Goal: Information Seeking & Learning: Check status

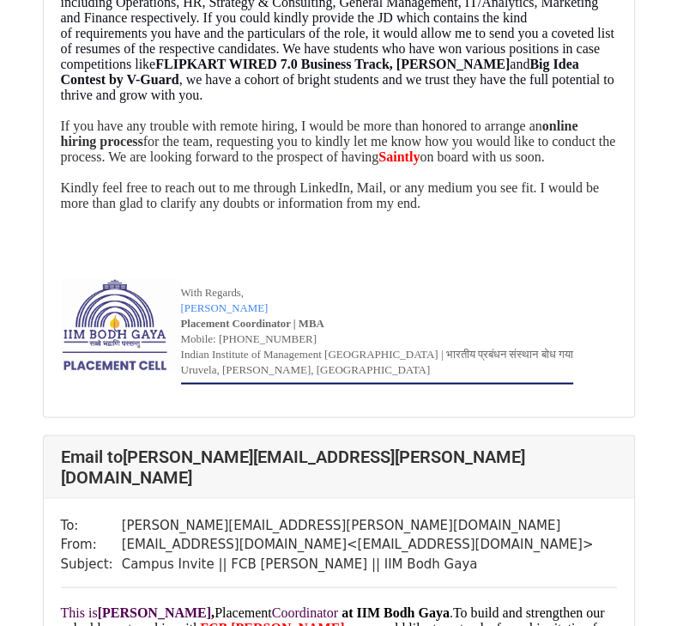
scroll to position [1475, 0]
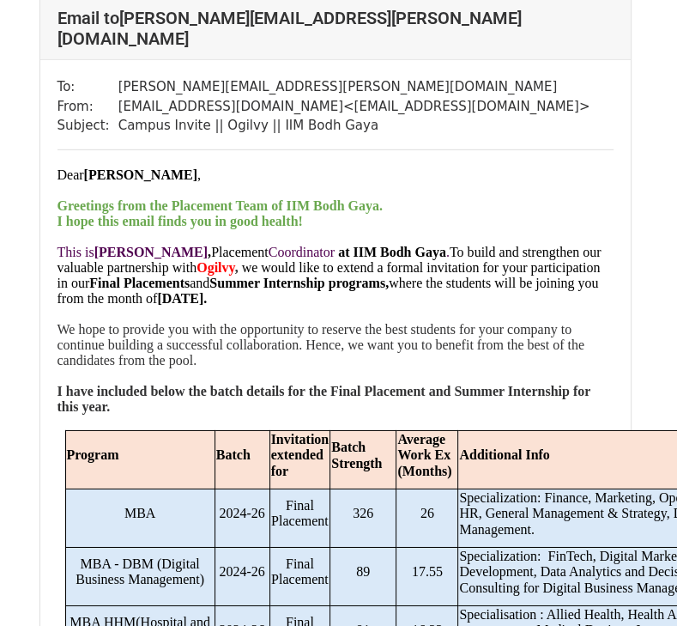
scroll to position [9472, 3]
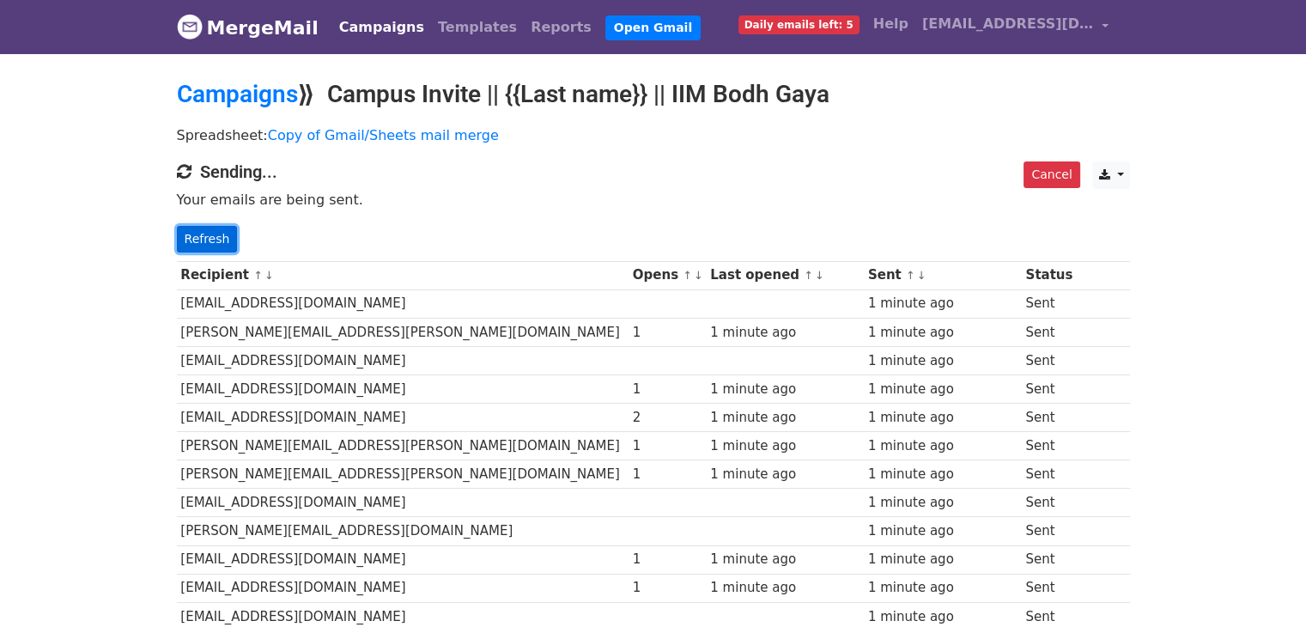
click at [186, 239] on link "Refresh" at bounding box center [207, 239] width 61 height 27
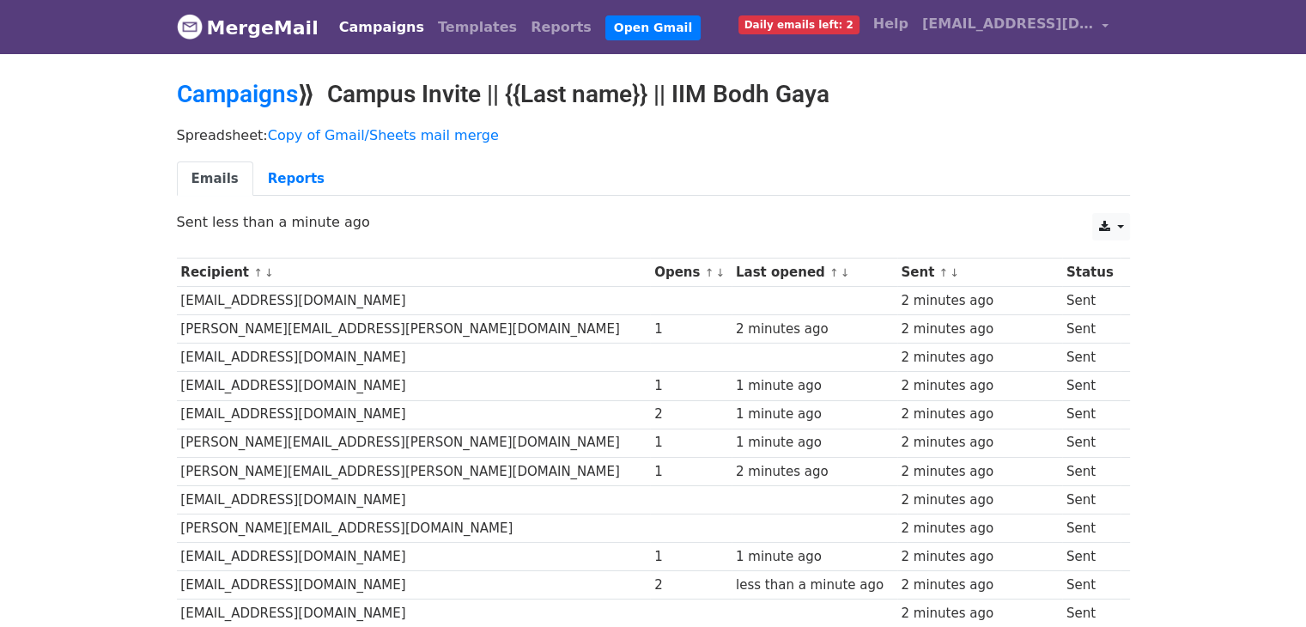
click at [715, 270] on link "↓" at bounding box center [719, 272] width 9 height 13
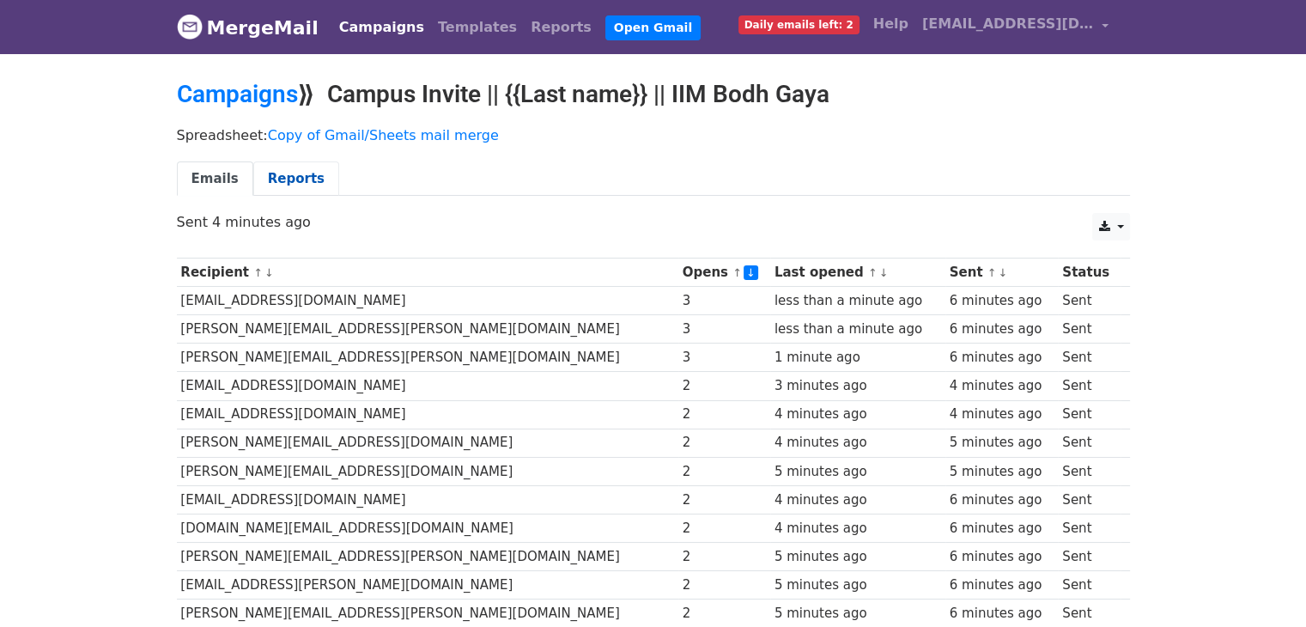
click at [293, 171] on link "Reports" at bounding box center [296, 178] width 86 height 35
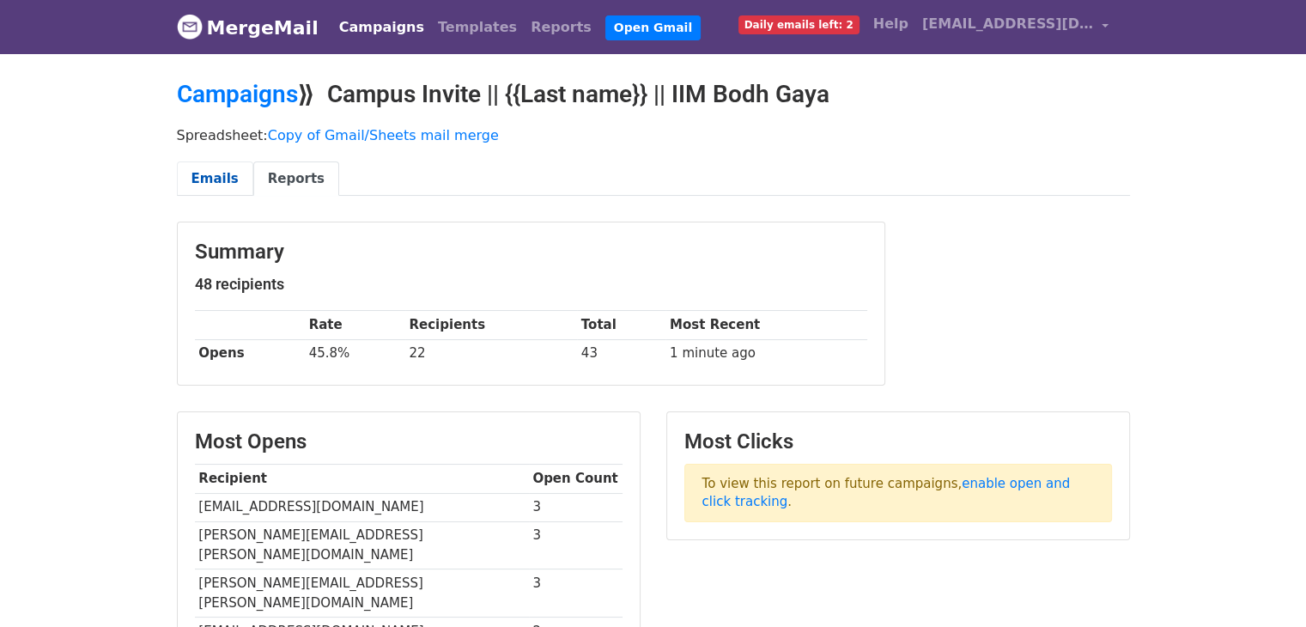
click at [215, 190] on link "Emails" at bounding box center [215, 178] width 76 height 35
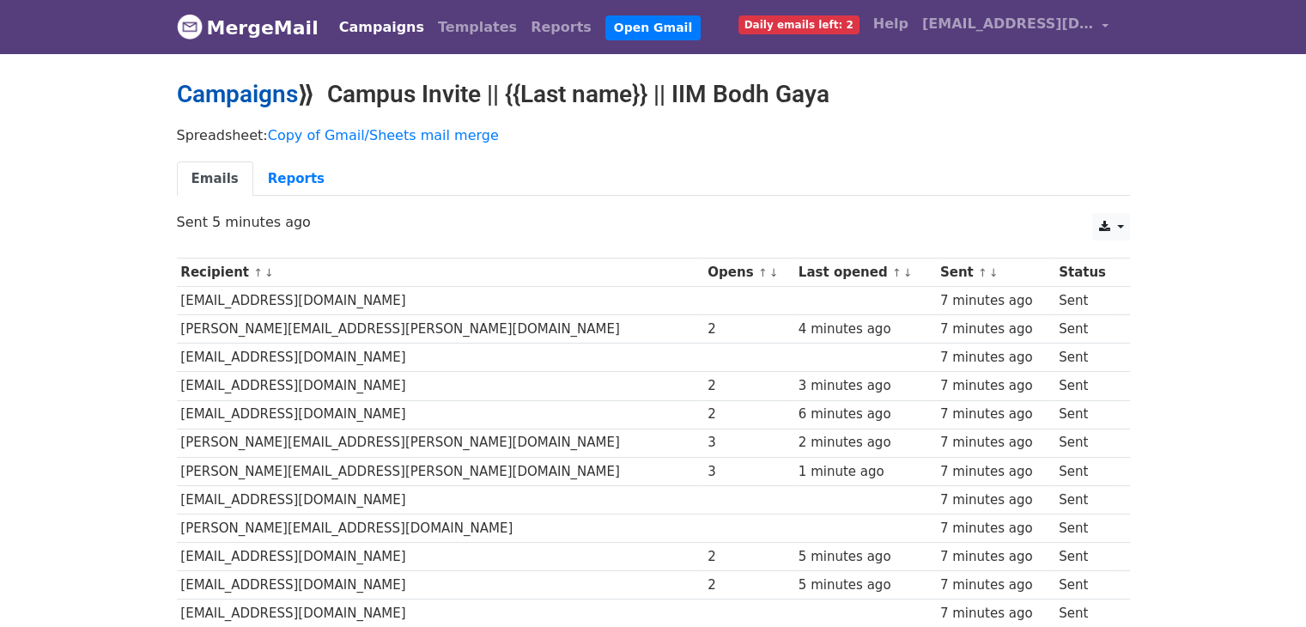
click at [260, 90] on link "Campaigns" at bounding box center [237, 94] width 121 height 28
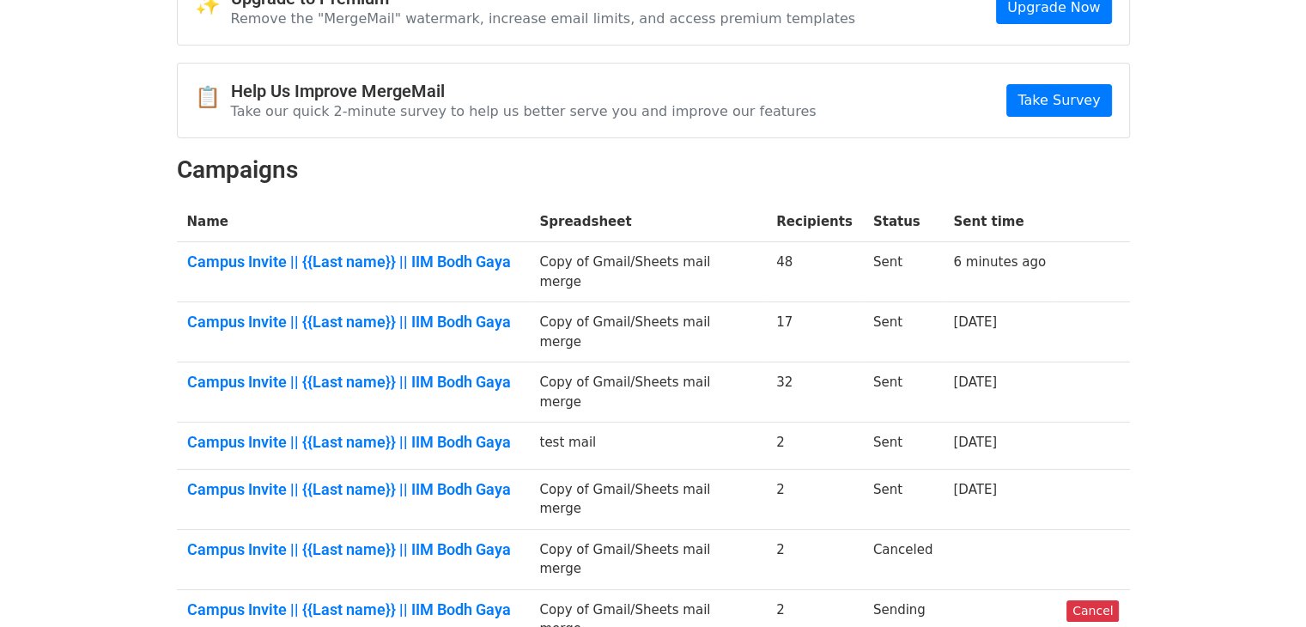
scroll to position [110, 0]
click at [388, 373] on link "Campus Invite || {{Last name}} || IIM Bodh Gaya" at bounding box center [353, 382] width 332 height 19
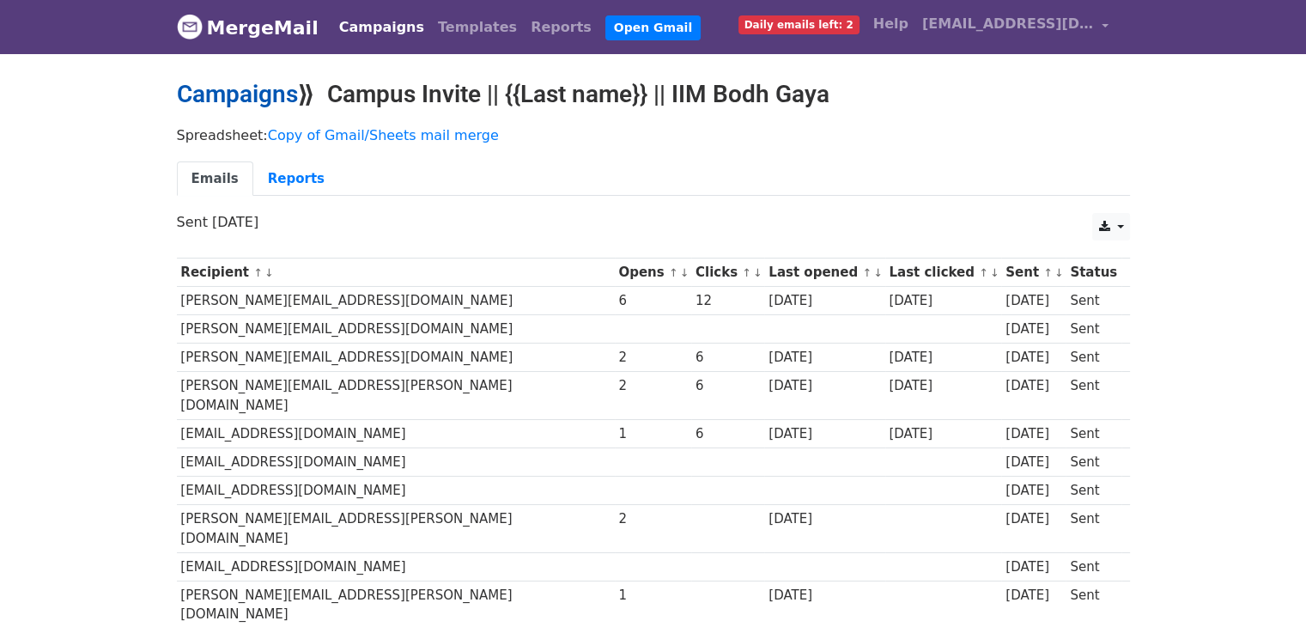
click at [213, 103] on link "Campaigns" at bounding box center [237, 94] width 121 height 28
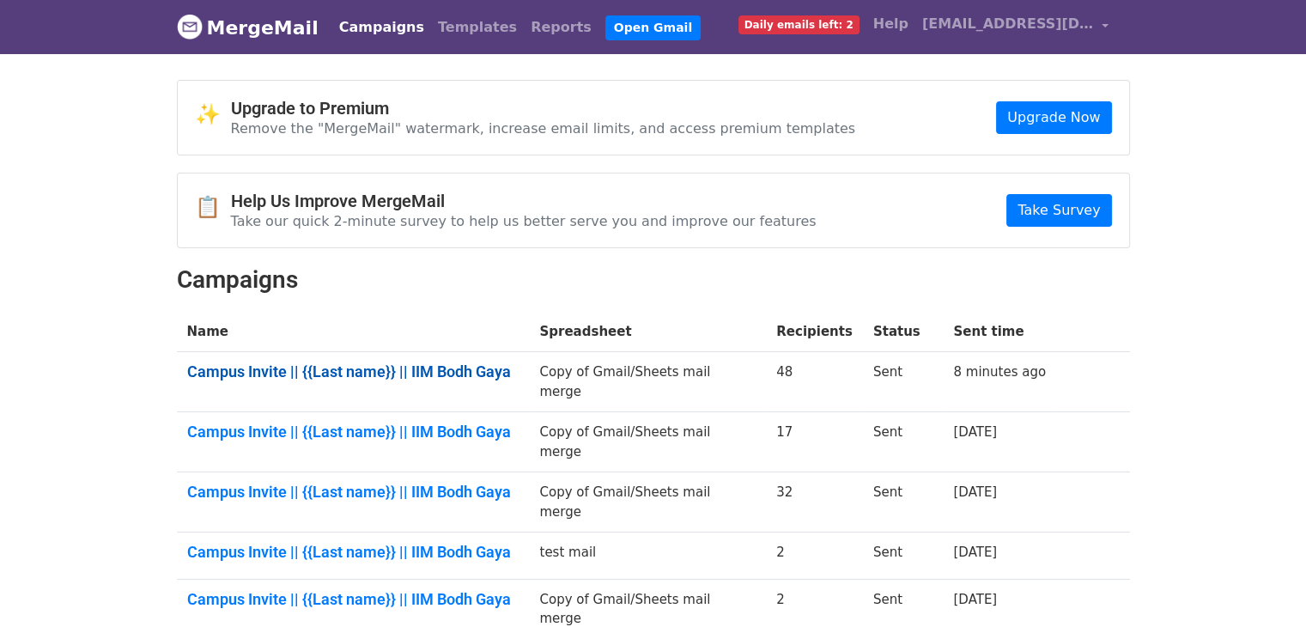
click at [329, 374] on link "Campus Invite || {{Last name}} || IIM Bodh Gaya" at bounding box center [353, 371] width 332 height 19
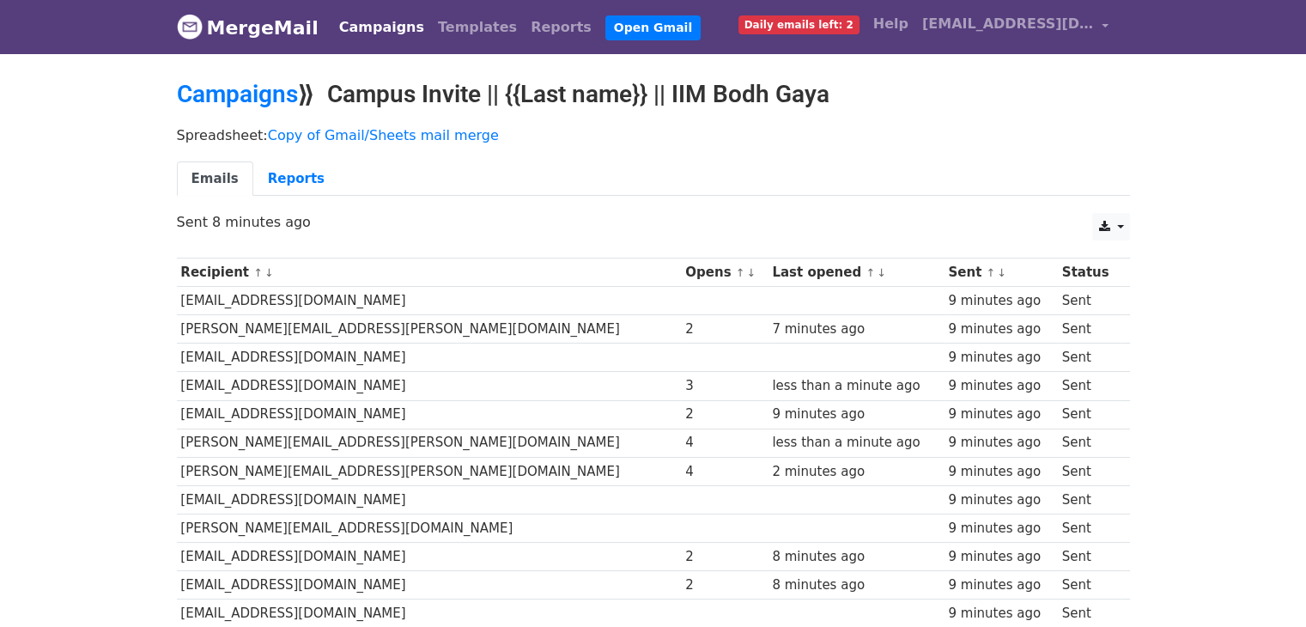
click at [747, 266] on link "↓" at bounding box center [751, 272] width 9 height 13
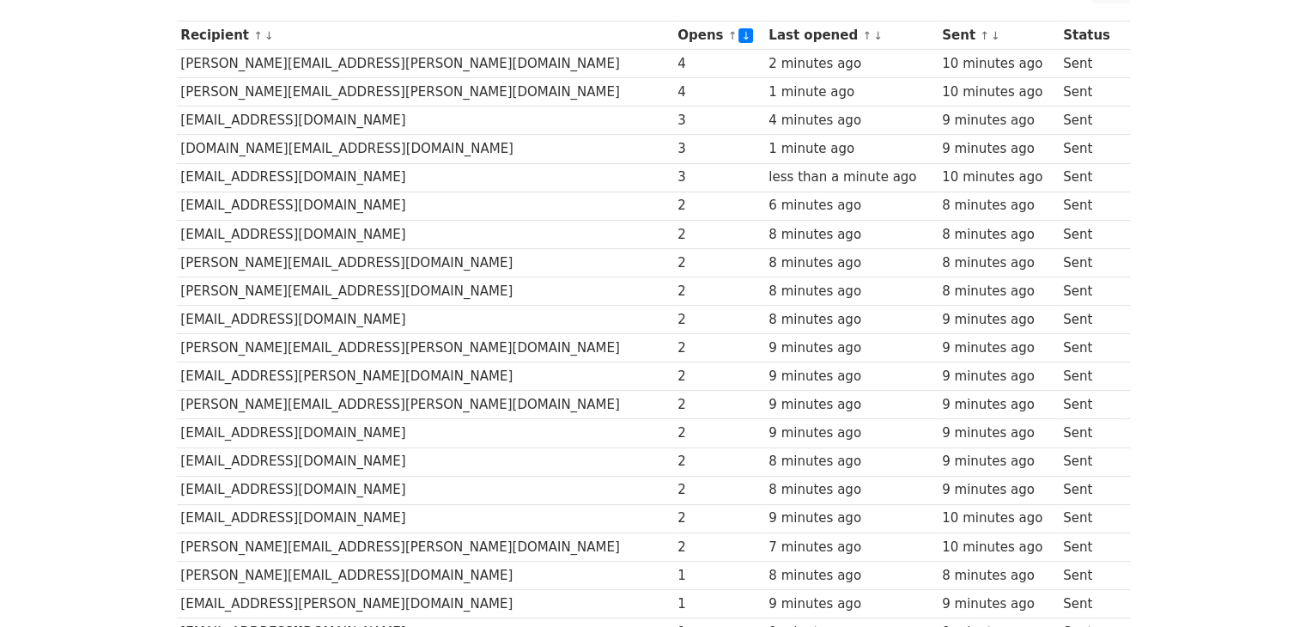
scroll to position [235, 0]
click at [728, 34] on link "↑" at bounding box center [732, 37] width 9 height 13
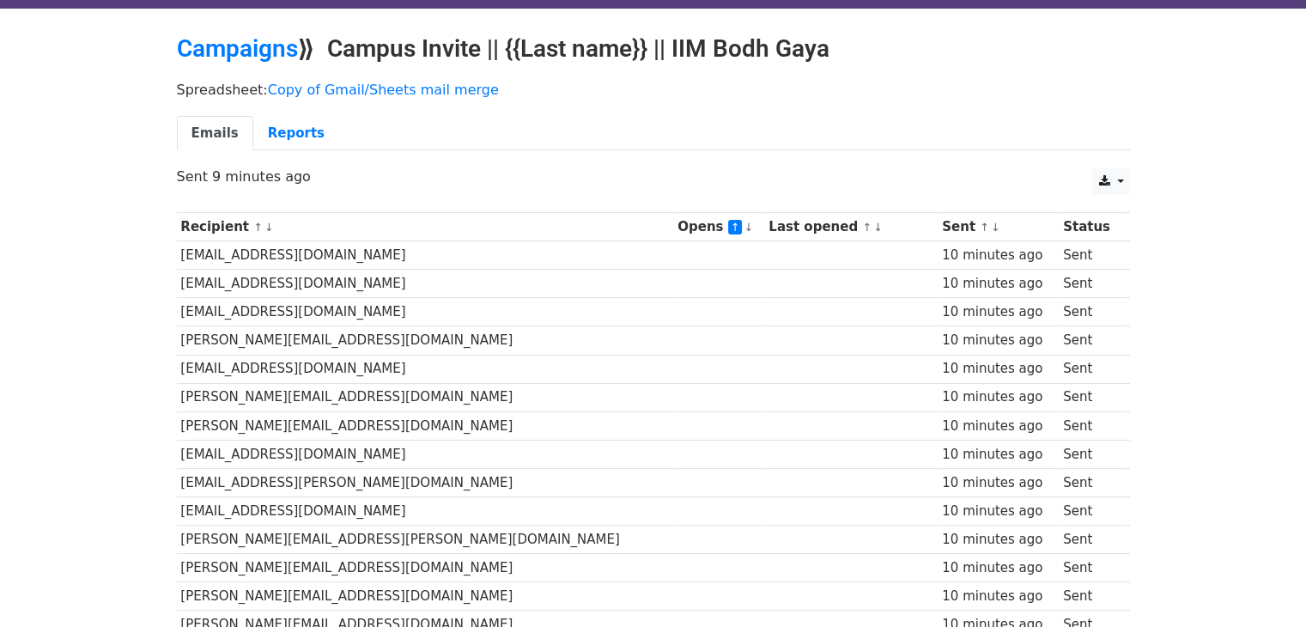
scroll to position [15, 0]
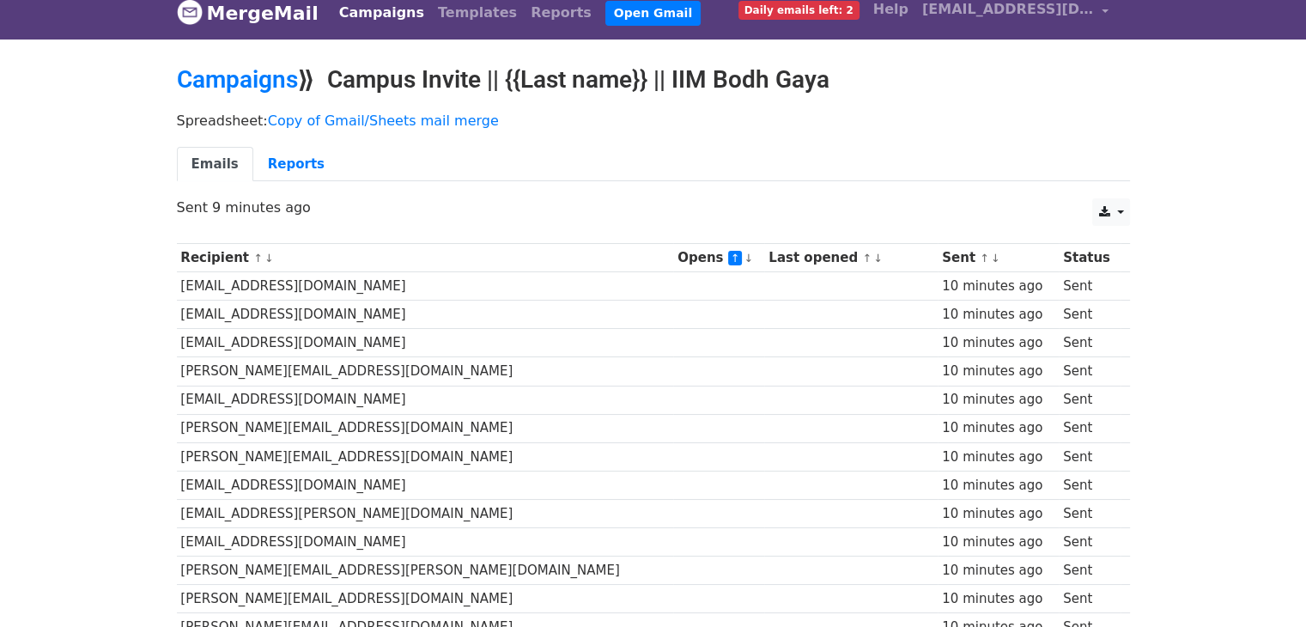
click at [743, 258] on link "↓" at bounding box center [747, 258] width 9 height 13
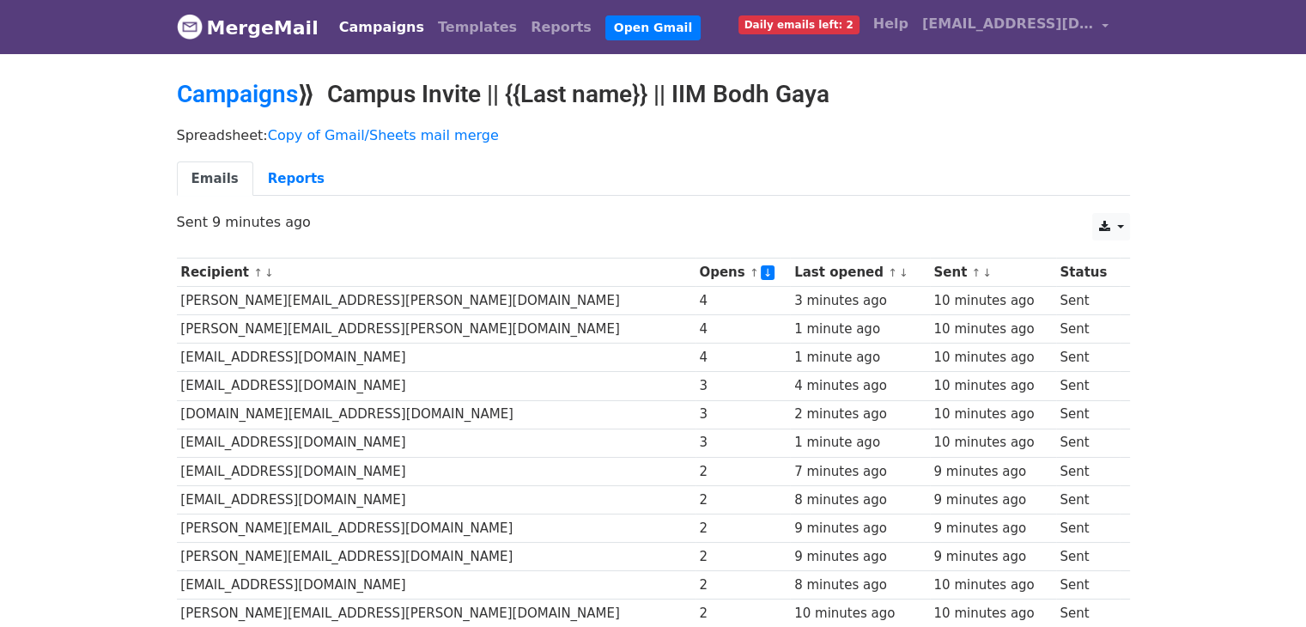
scroll to position [14, 0]
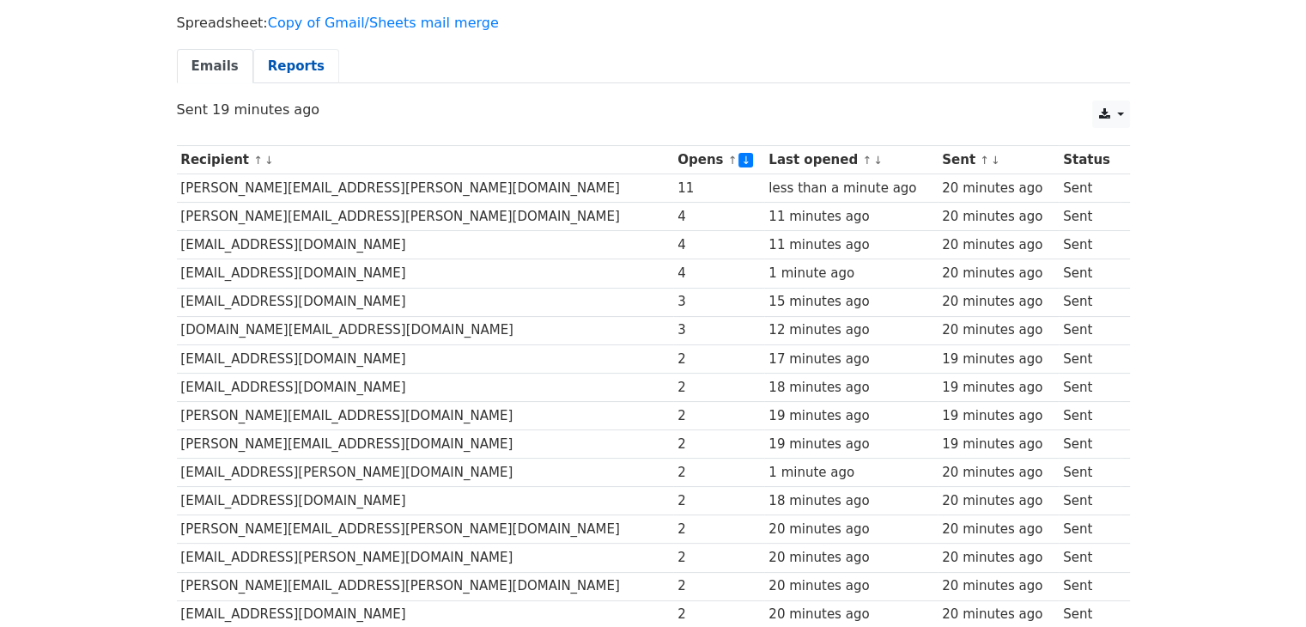
click at [309, 70] on link "Reports" at bounding box center [296, 66] width 86 height 35
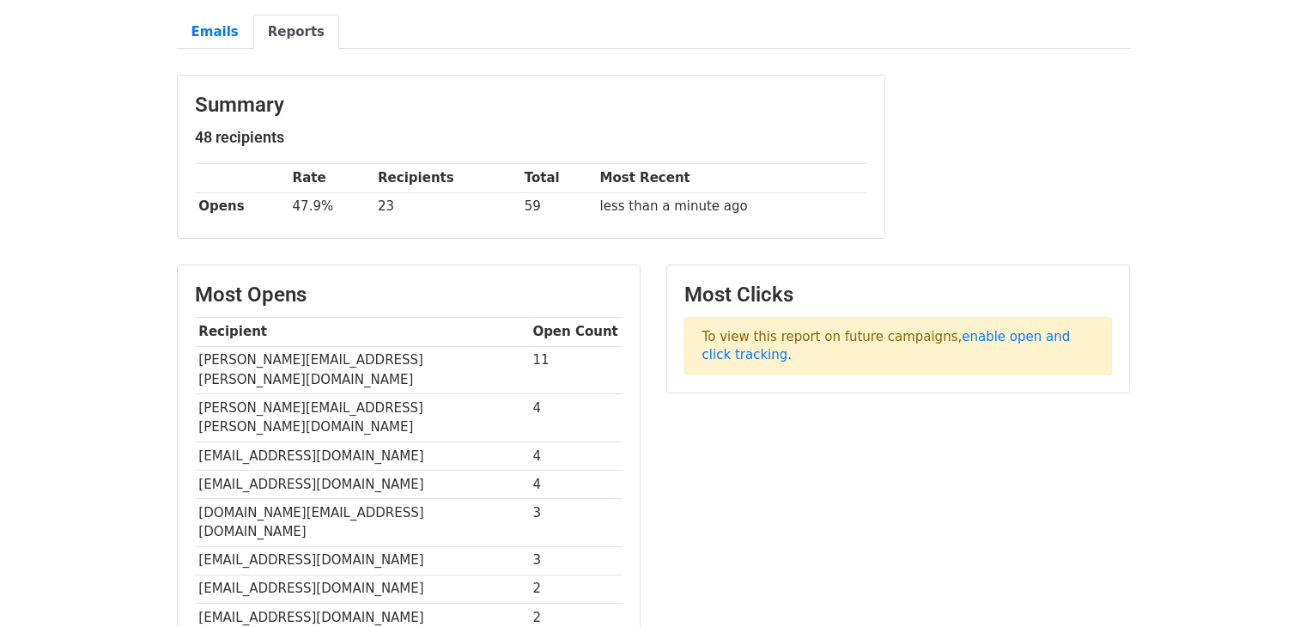
scroll to position [148, 0]
click at [966, 329] on link "enable open and click tracking" at bounding box center [886, 344] width 368 height 33
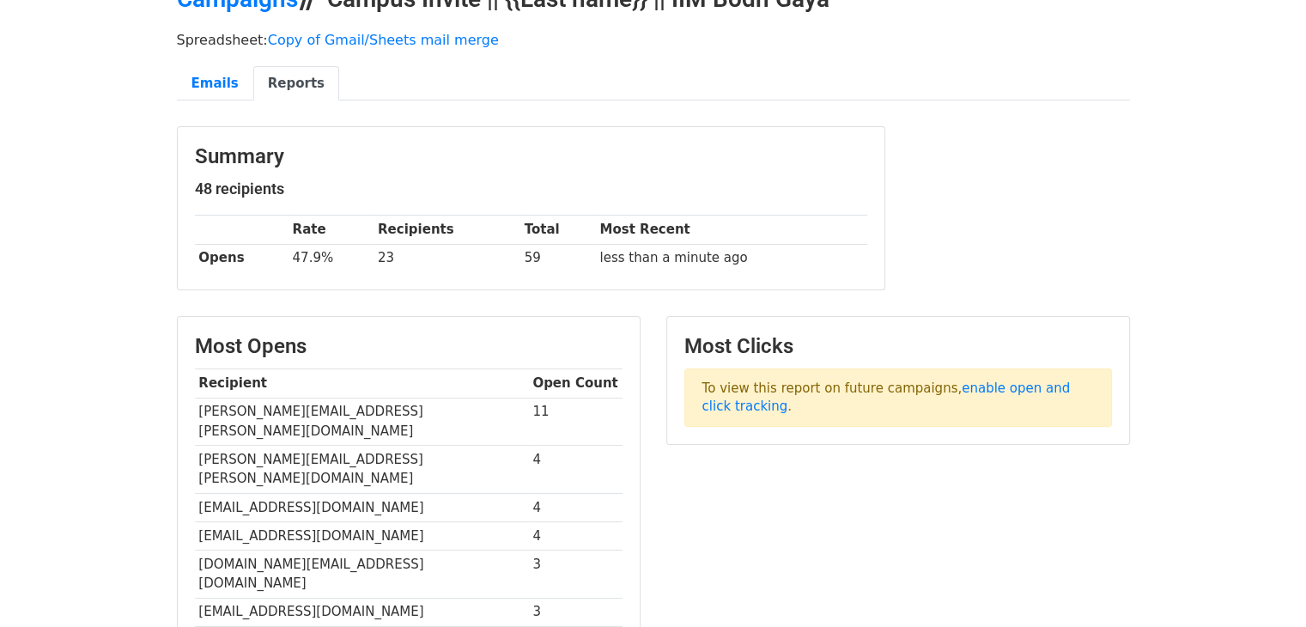
scroll to position [55, 0]
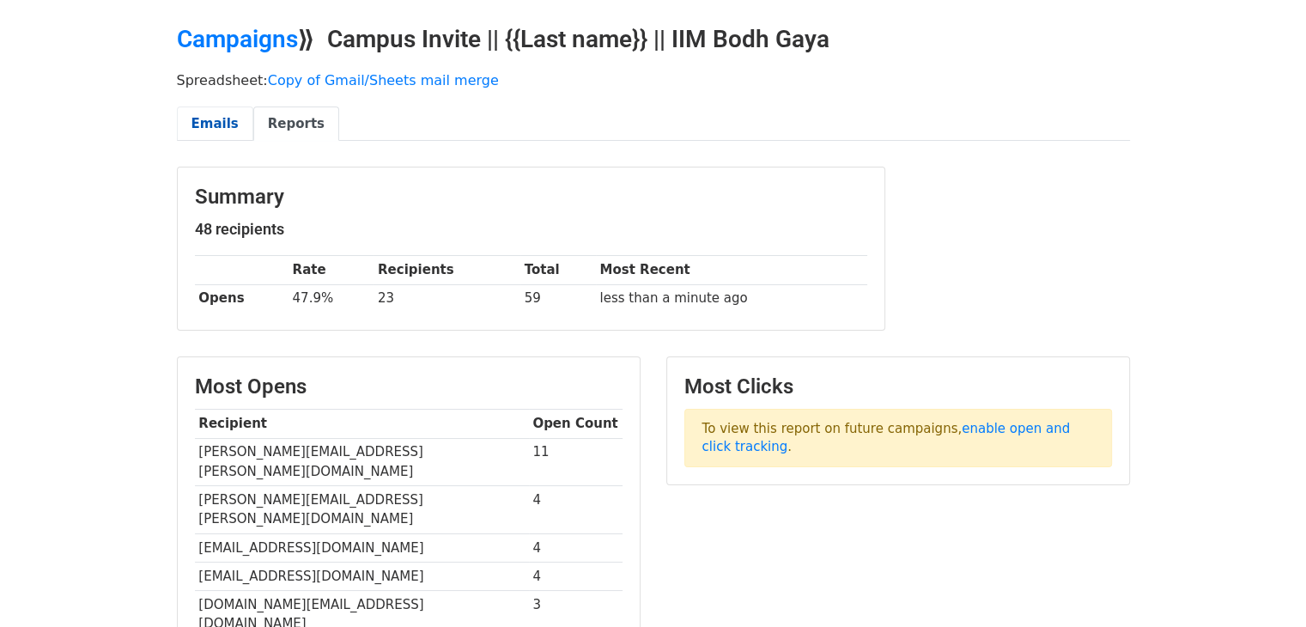
click at [221, 124] on link "Emails" at bounding box center [215, 123] width 76 height 35
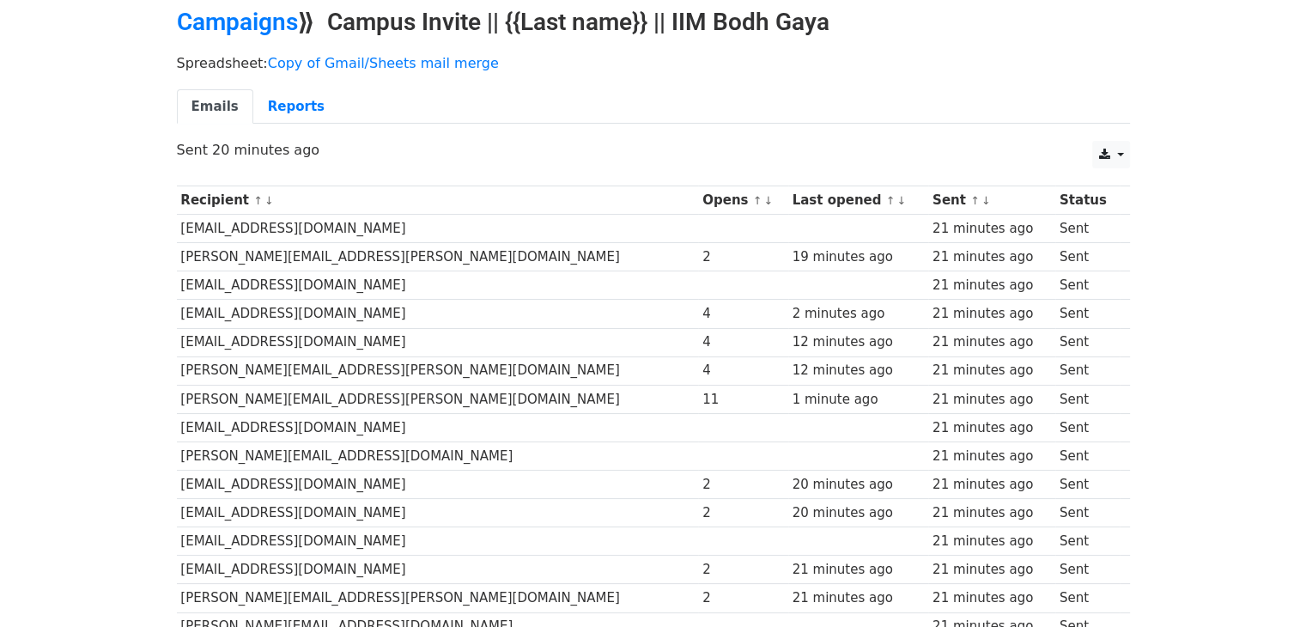
scroll to position [72, 0]
click at [763, 201] on link "↓" at bounding box center [767, 200] width 9 height 13
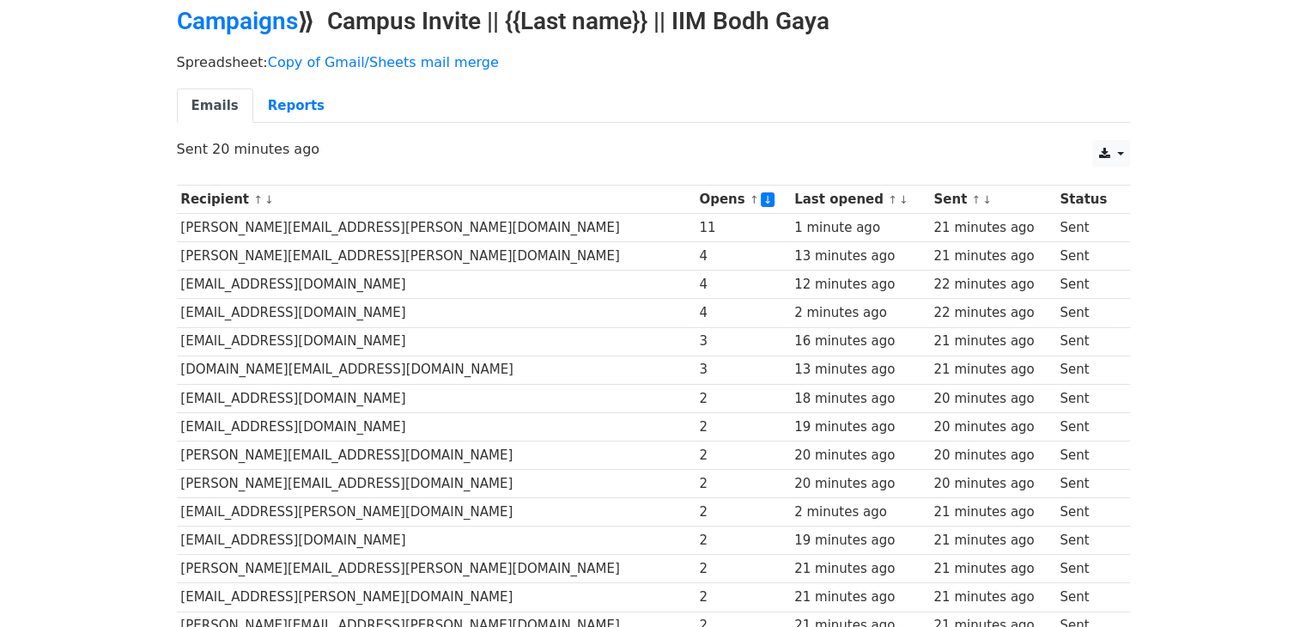
scroll to position [67, 0]
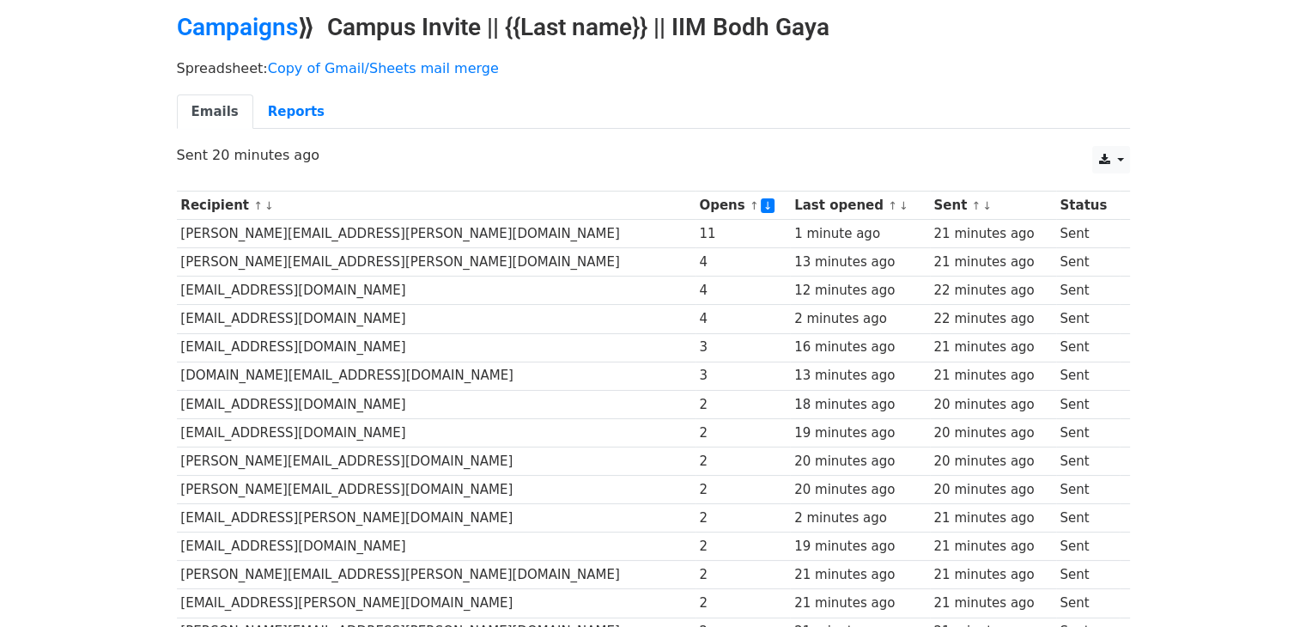
click at [899, 209] on link "↓" at bounding box center [903, 205] width 9 height 13
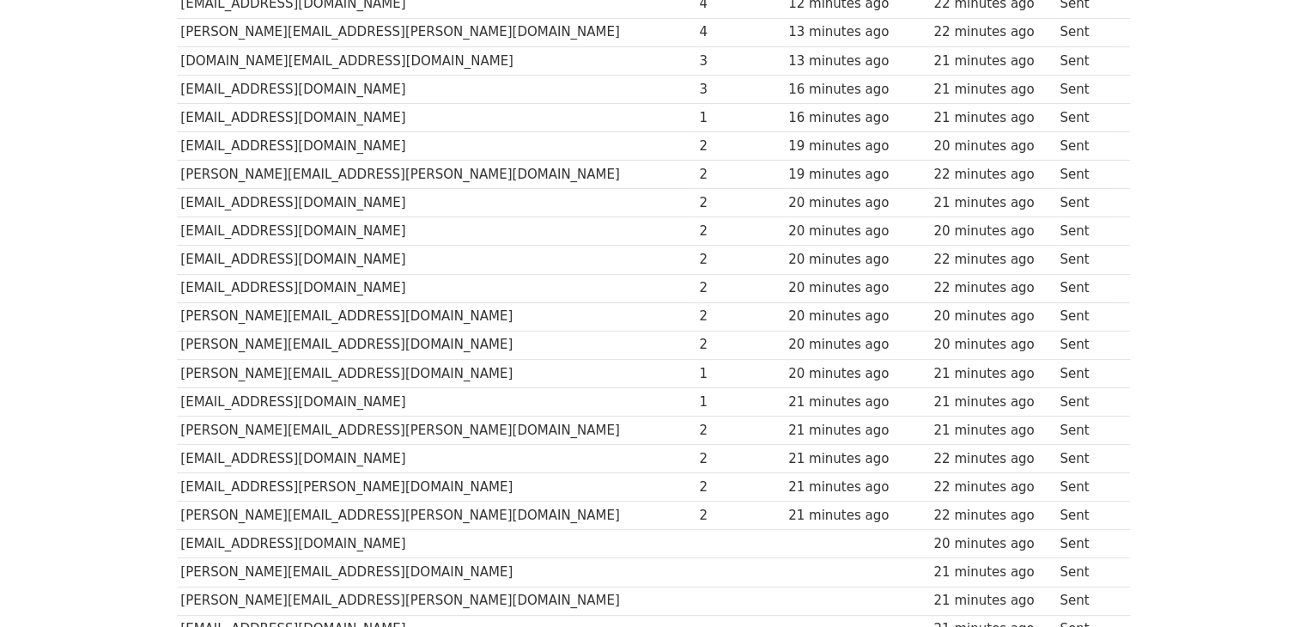
scroll to position [429, 0]
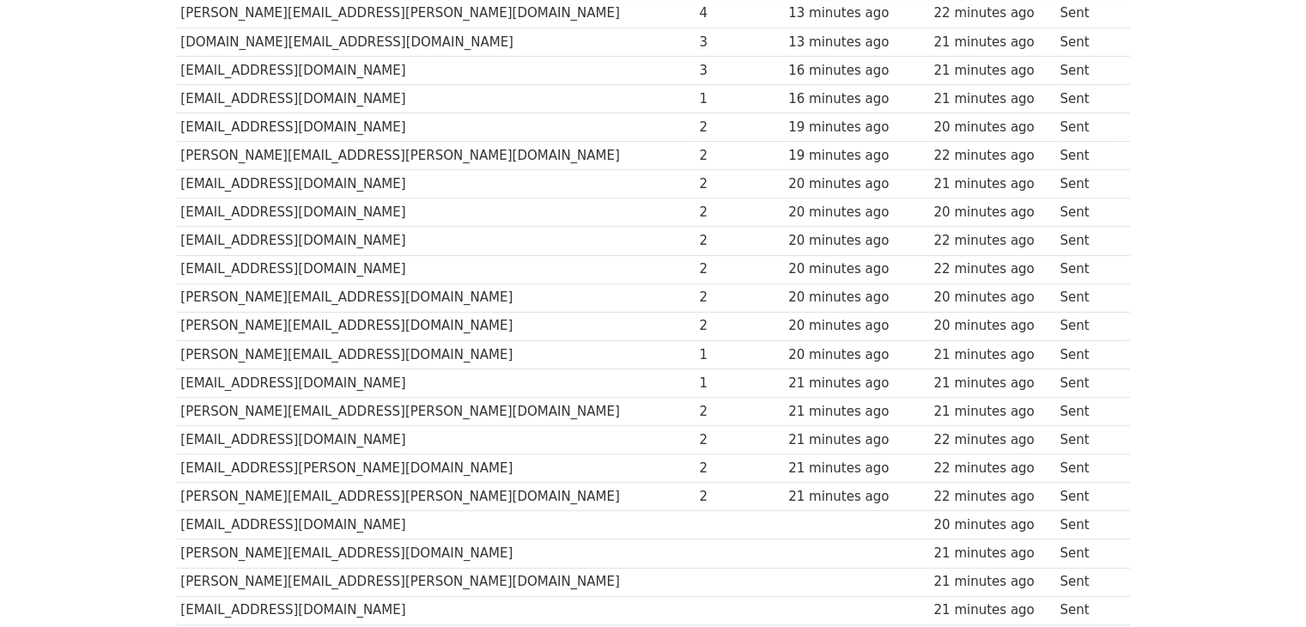
drag, startPoint x: 605, startPoint y: 406, endPoint x: 570, endPoint y: 421, distance: 38.4
click at [695, 426] on td "2" at bounding box center [739, 440] width 89 height 28
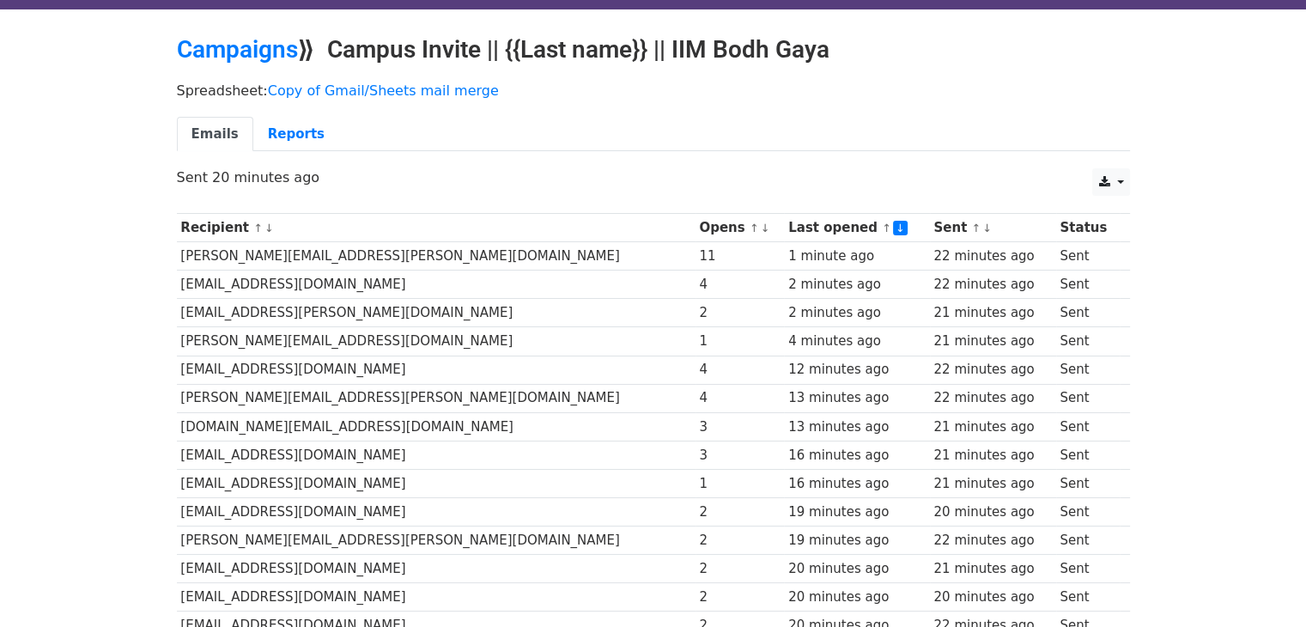
scroll to position [0, 0]
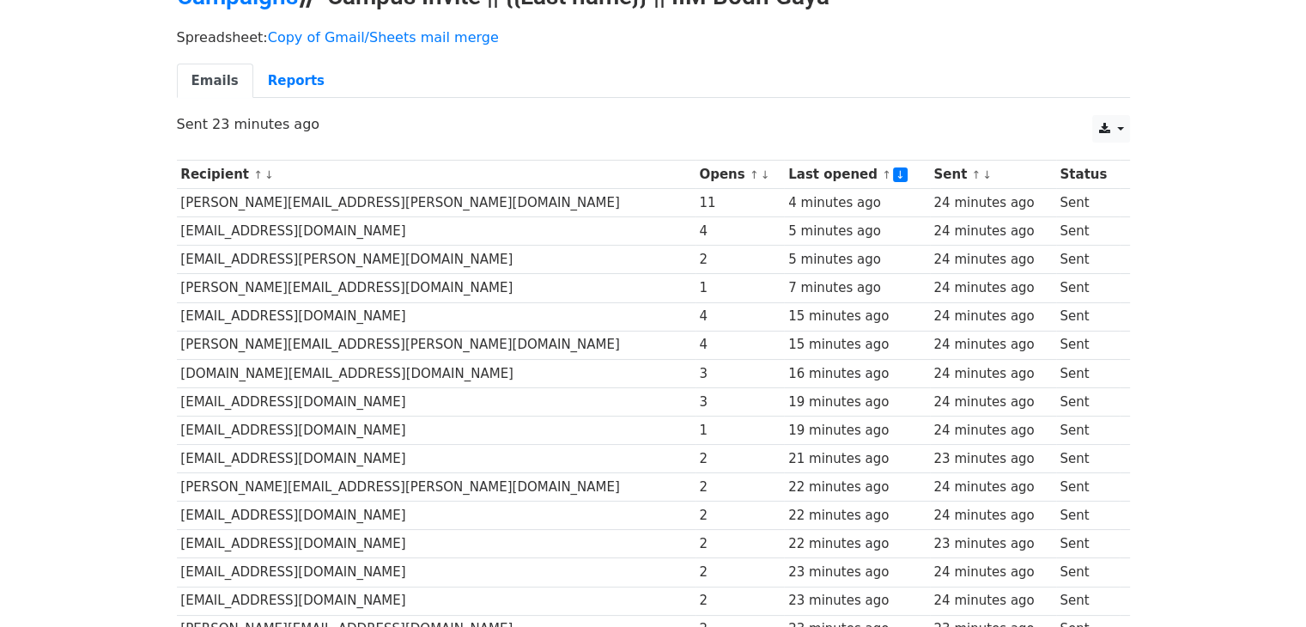
scroll to position [89, 0]
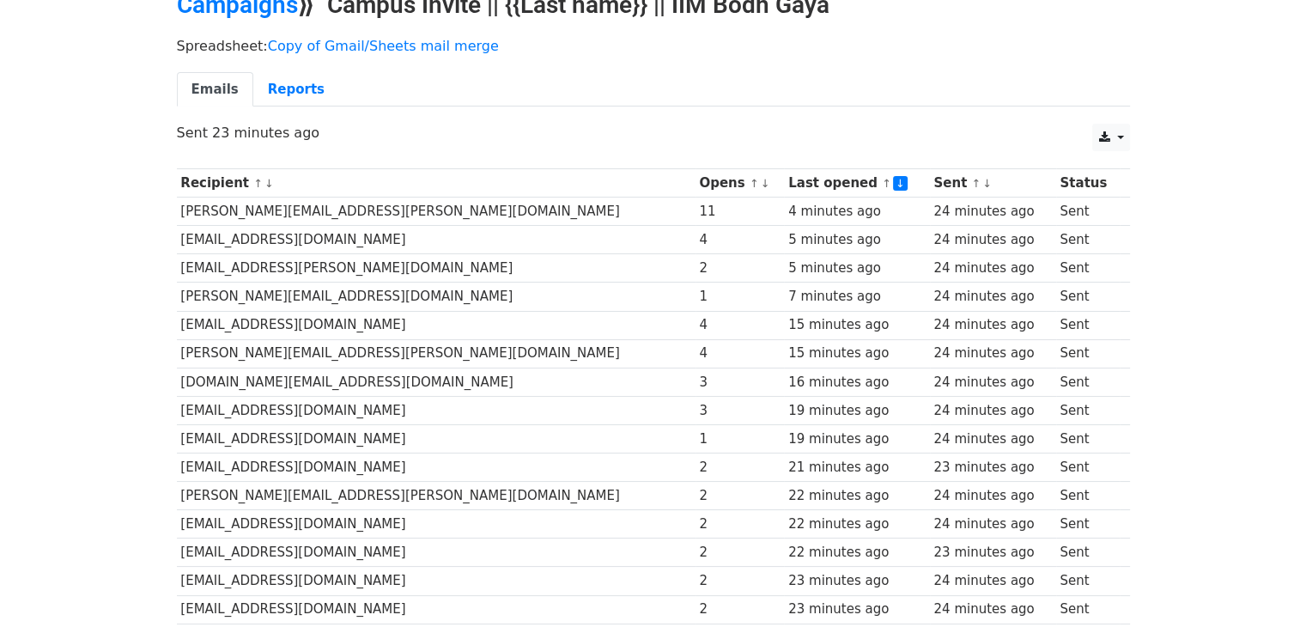
click at [749, 177] on small "↑ ↓" at bounding box center [758, 183] width 18 height 13
click at [761, 180] on link "↓" at bounding box center [765, 183] width 9 height 13
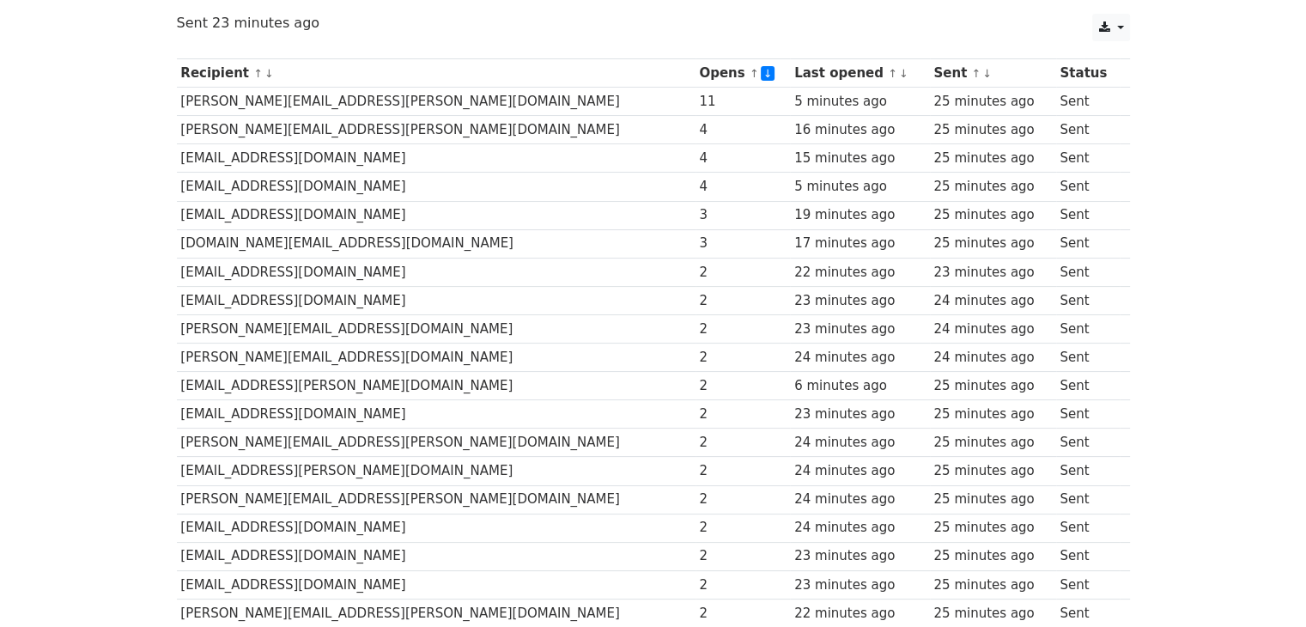
scroll to position [216, 0]
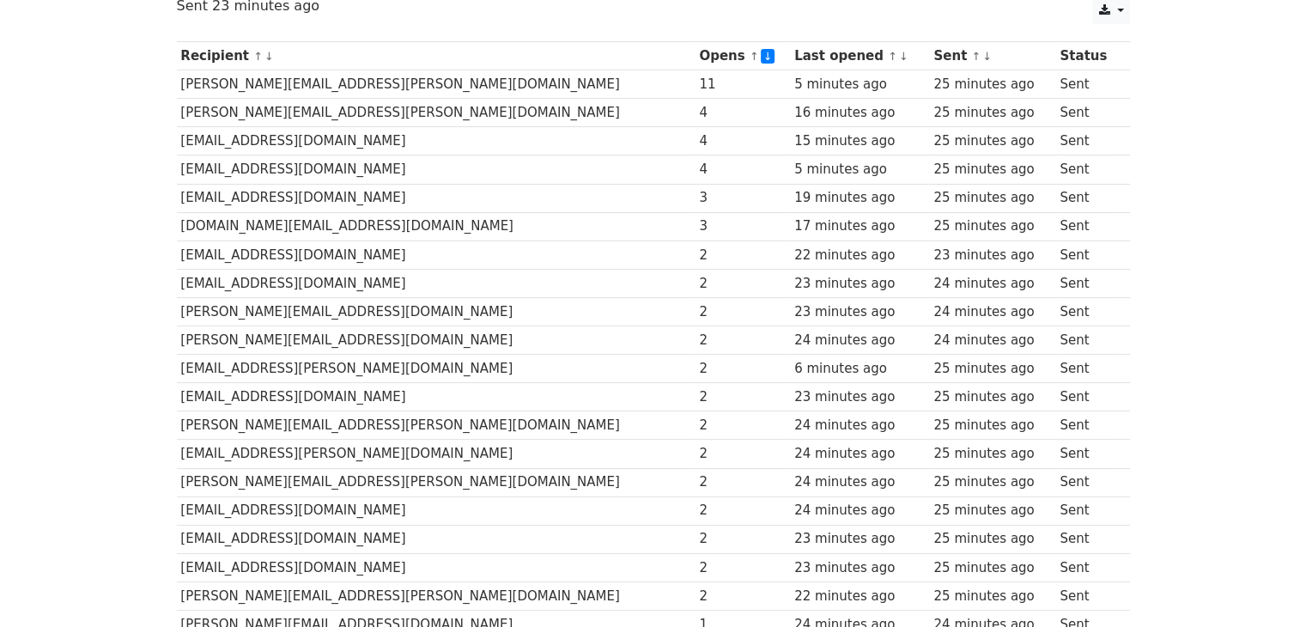
drag, startPoint x: 503, startPoint y: 406, endPoint x: 461, endPoint y: 409, distance: 42.2
click at [461, 411] on td "[PERSON_NAME][EMAIL_ADDRESS][PERSON_NAME][DOMAIN_NAME]" at bounding box center [436, 425] width 518 height 28
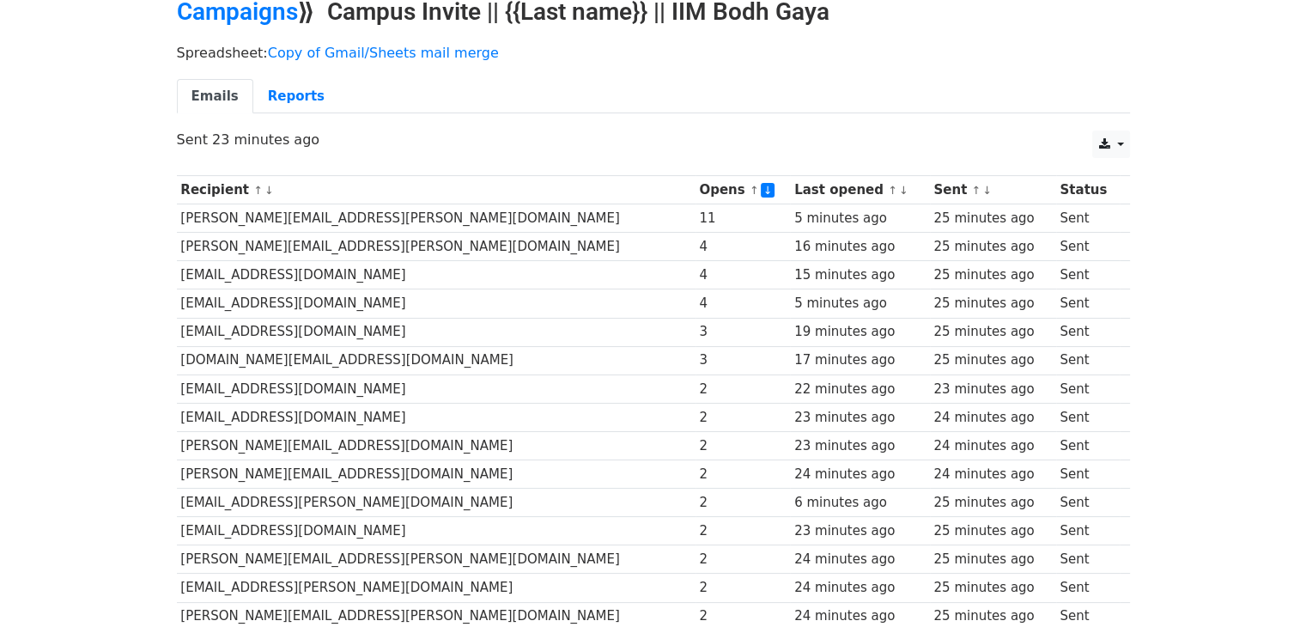
scroll to position [0, 0]
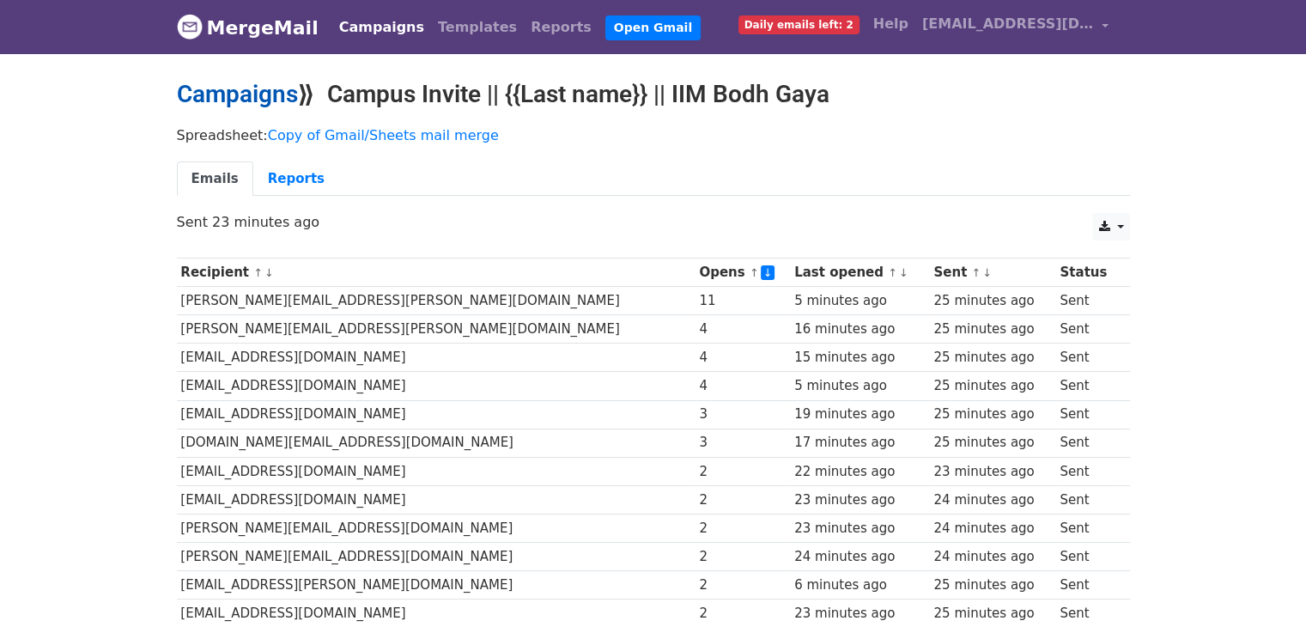
click at [262, 97] on link "Campaigns" at bounding box center [237, 94] width 121 height 28
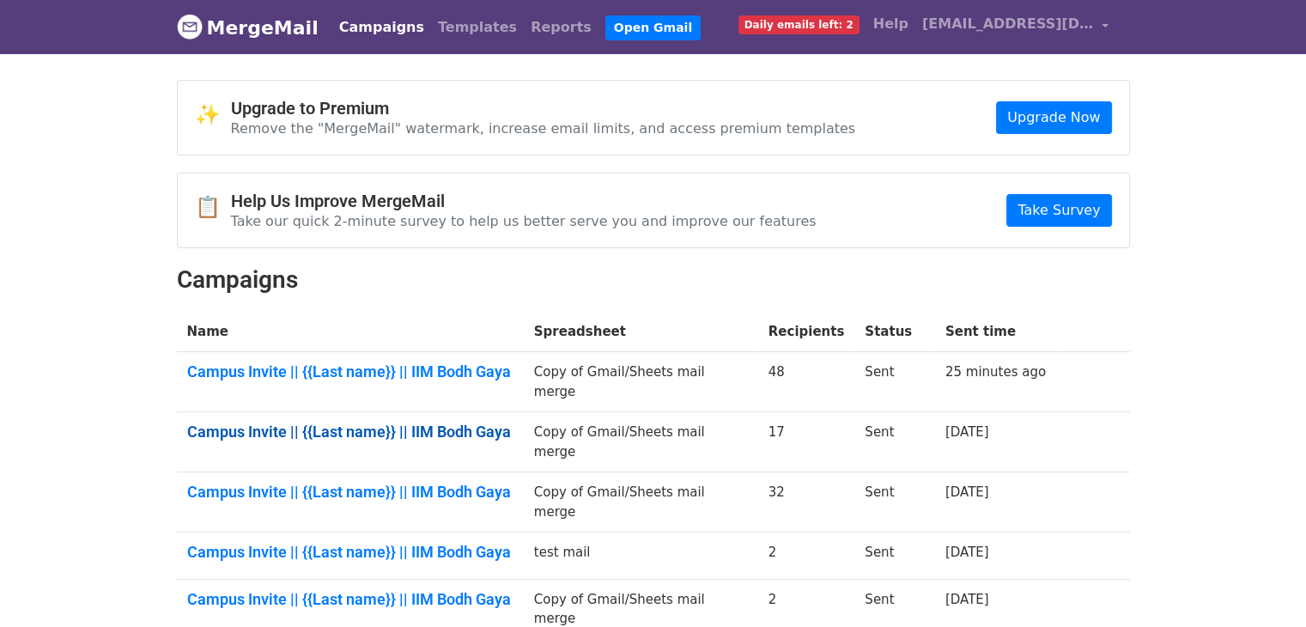
click at [453, 422] on link "Campus Invite || {{Last name}} || IIM Bodh Gaya" at bounding box center [350, 431] width 326 height 19
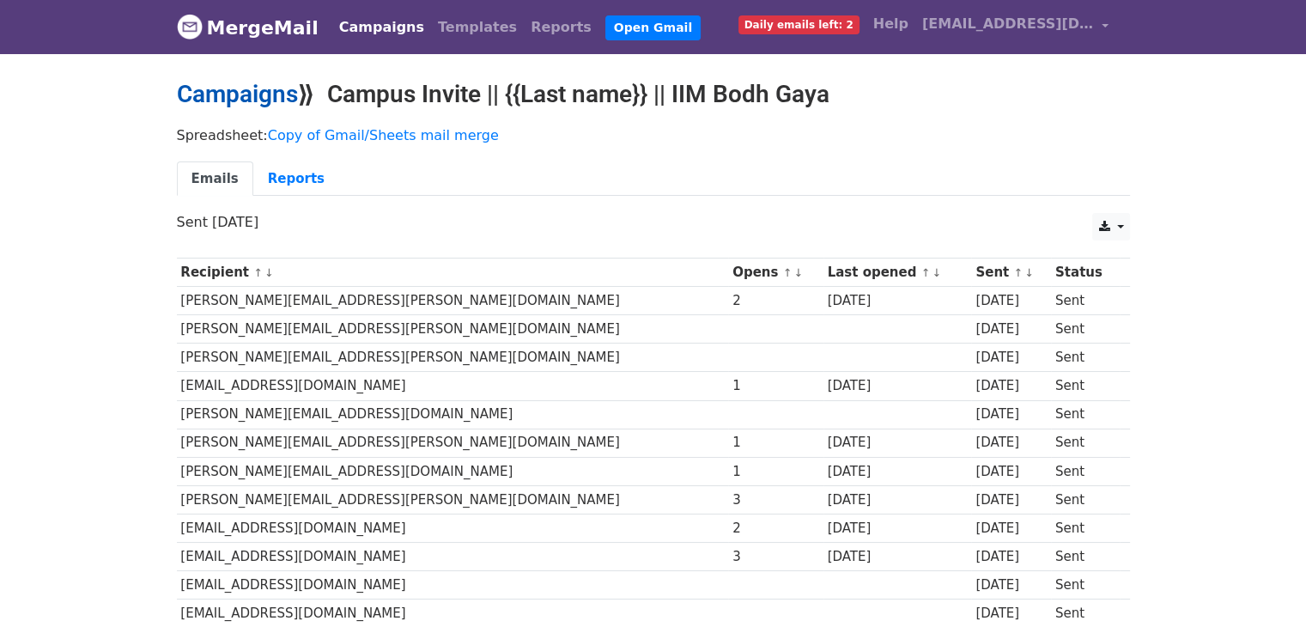
click at [230, 95] on link "Campaigns" at bounding box center [237, 94] width 121 height 28
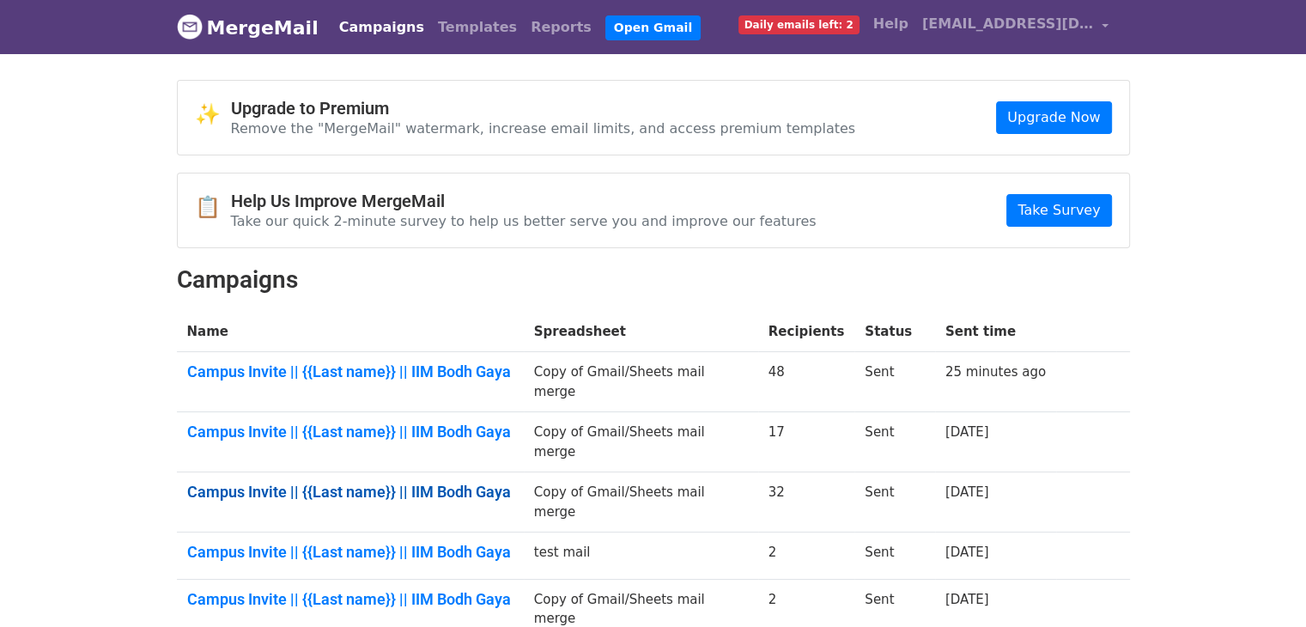
click at [402, 482] on link "Campus Invite || {{Last name}} || IIM Bodh Gaya" at bounding box center [350, 491] width 326 height 19
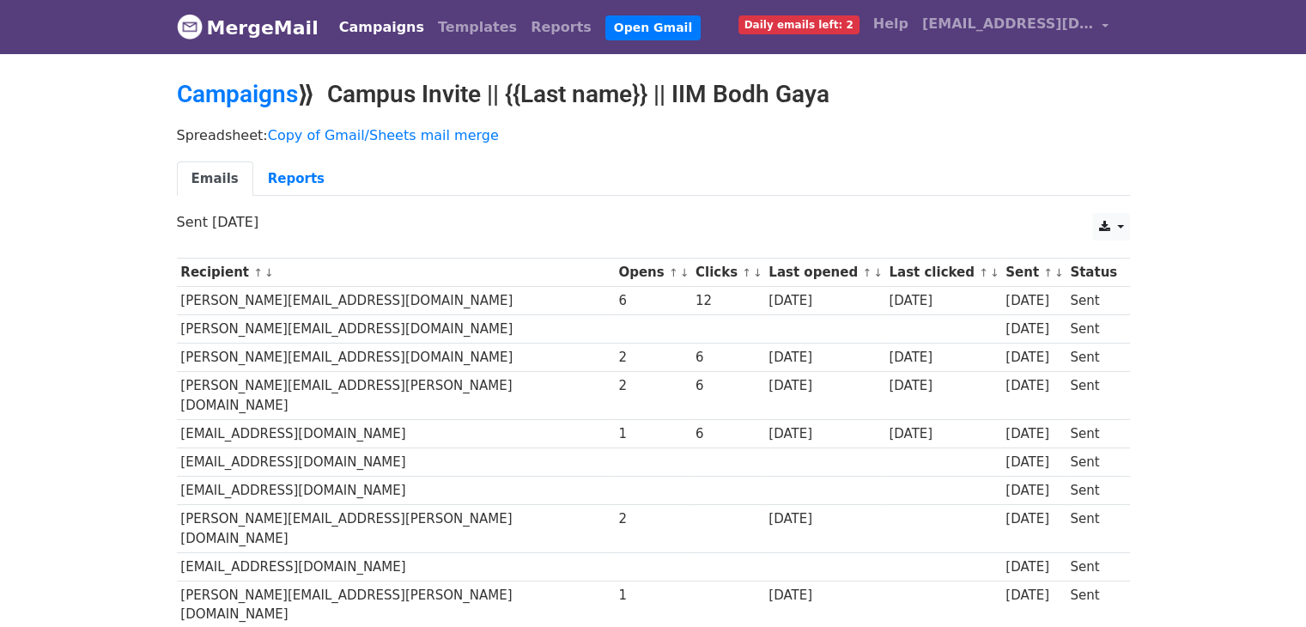
click at [753, 270] on link "↓" at bounding box center [757, 272] width 9 height 13
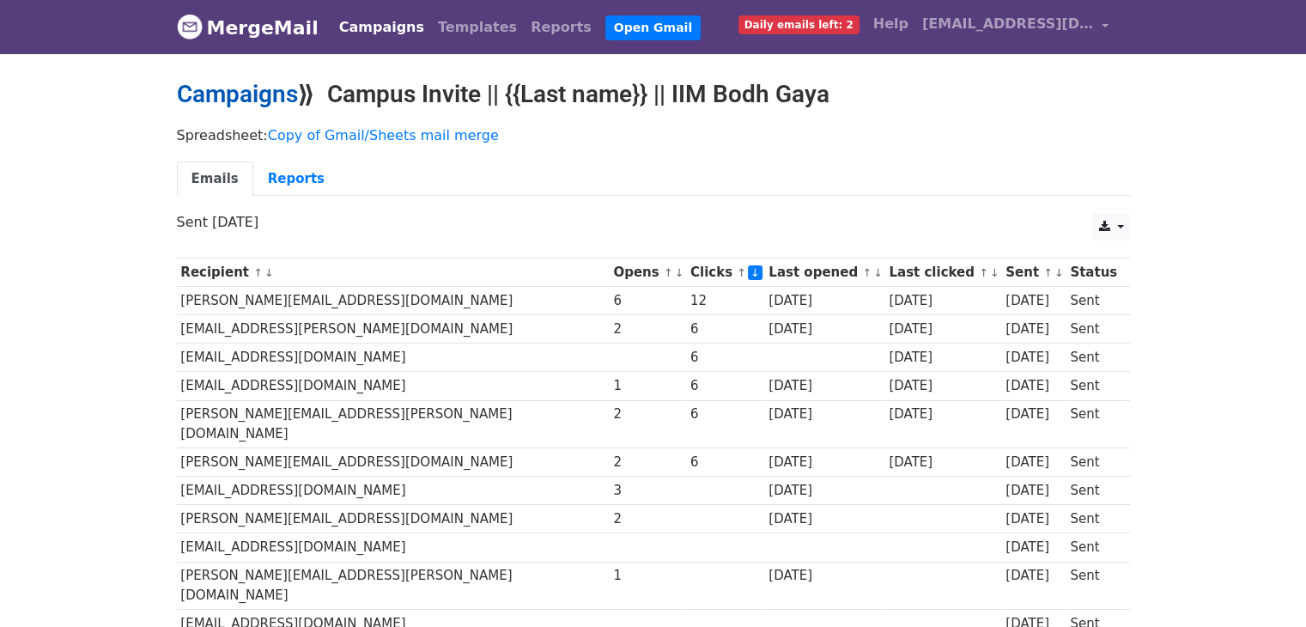
click at [206, 100] on link "Campaigns" at bounding box center [237, 94] width 121 height 28
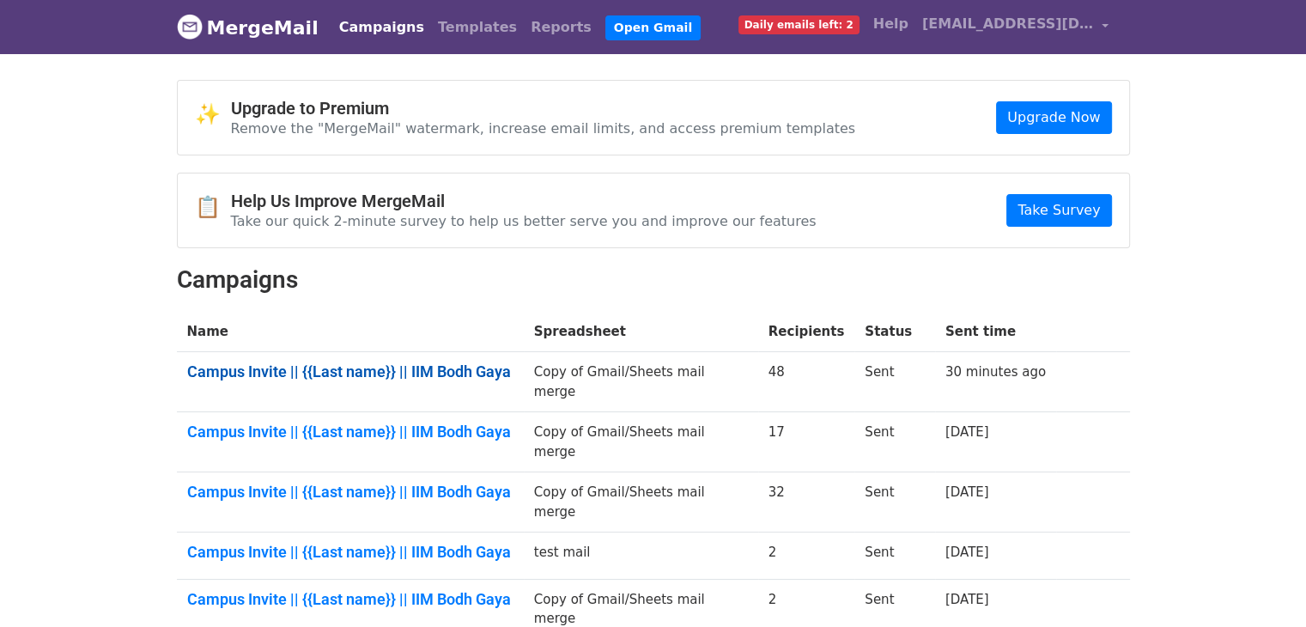
click at [397, 362] on link "Campus Invite || {{Last name}} || IIM Bodh Gaya" at bounding box center [350, 371] width 326 height 19
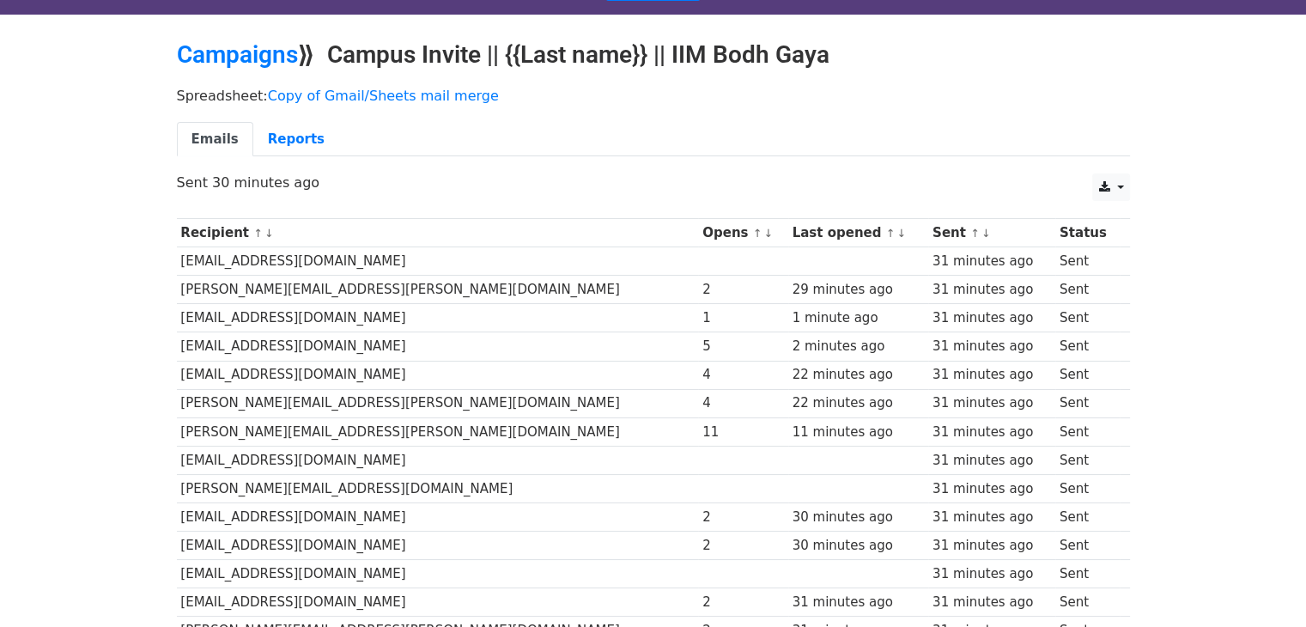
scroll to position [41, 0]
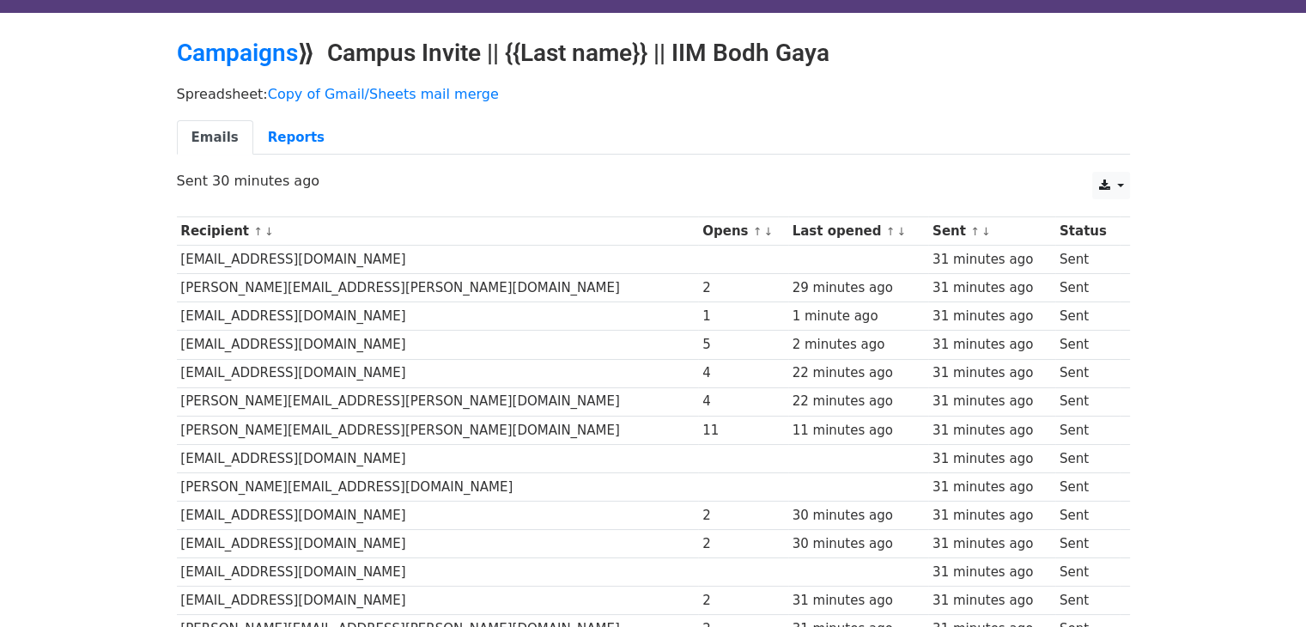
click at [763, 225] on link "↓" at bounding box center [767, 231] width 9 height 13
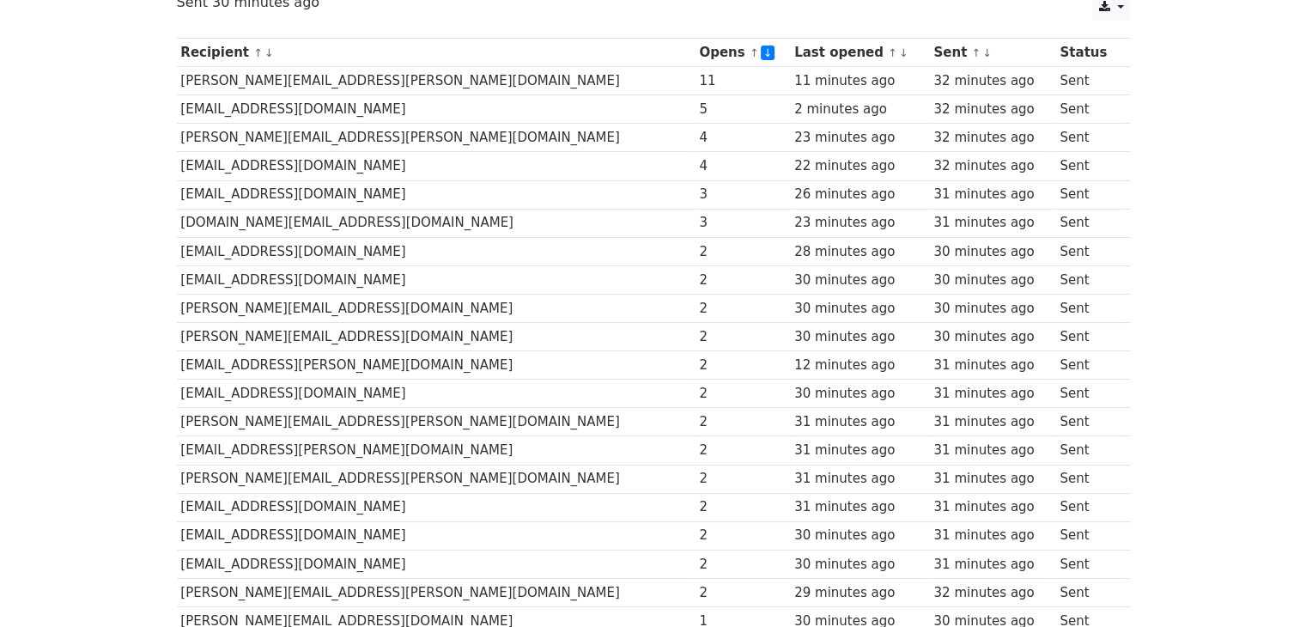
scroll to position [212, 0]
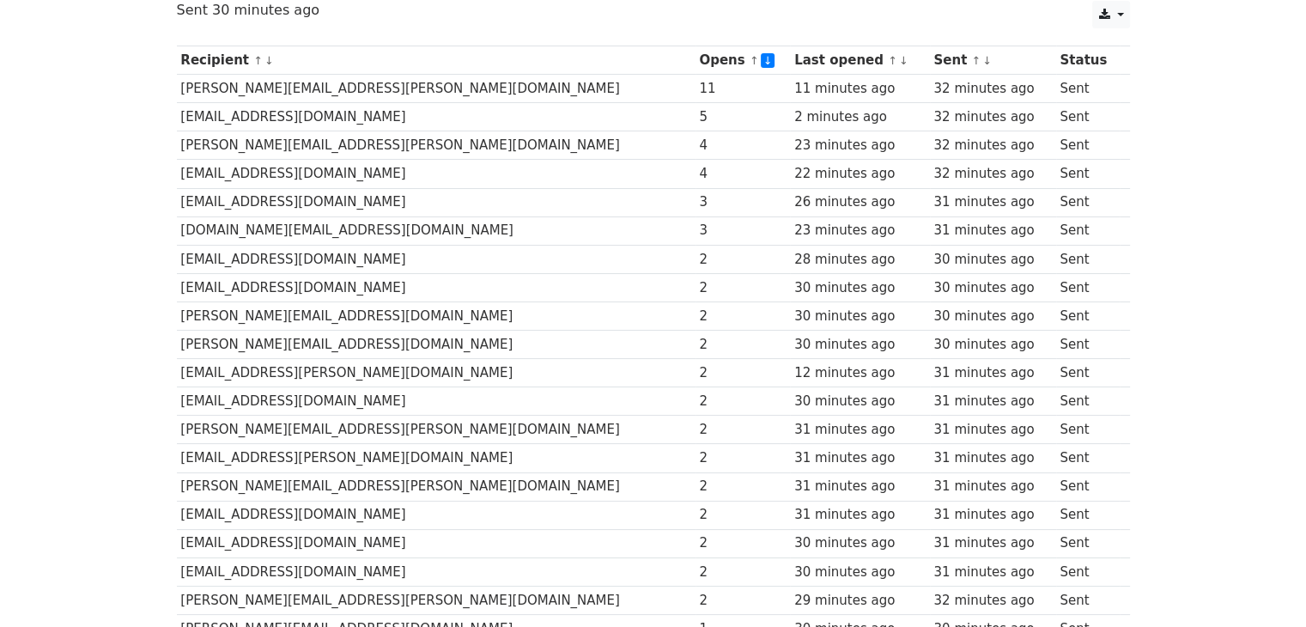
click at [888, 54] on link "↑" at bounding box center [892, 60] width 9 height 13
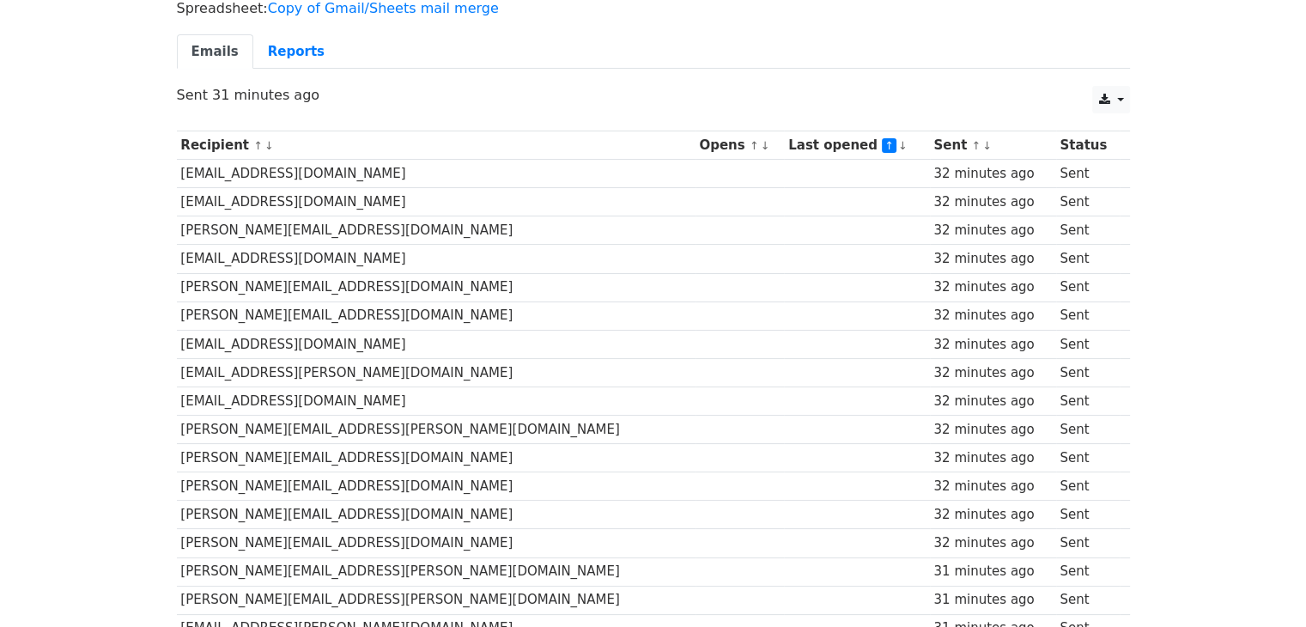
scroll to position [120, 0]
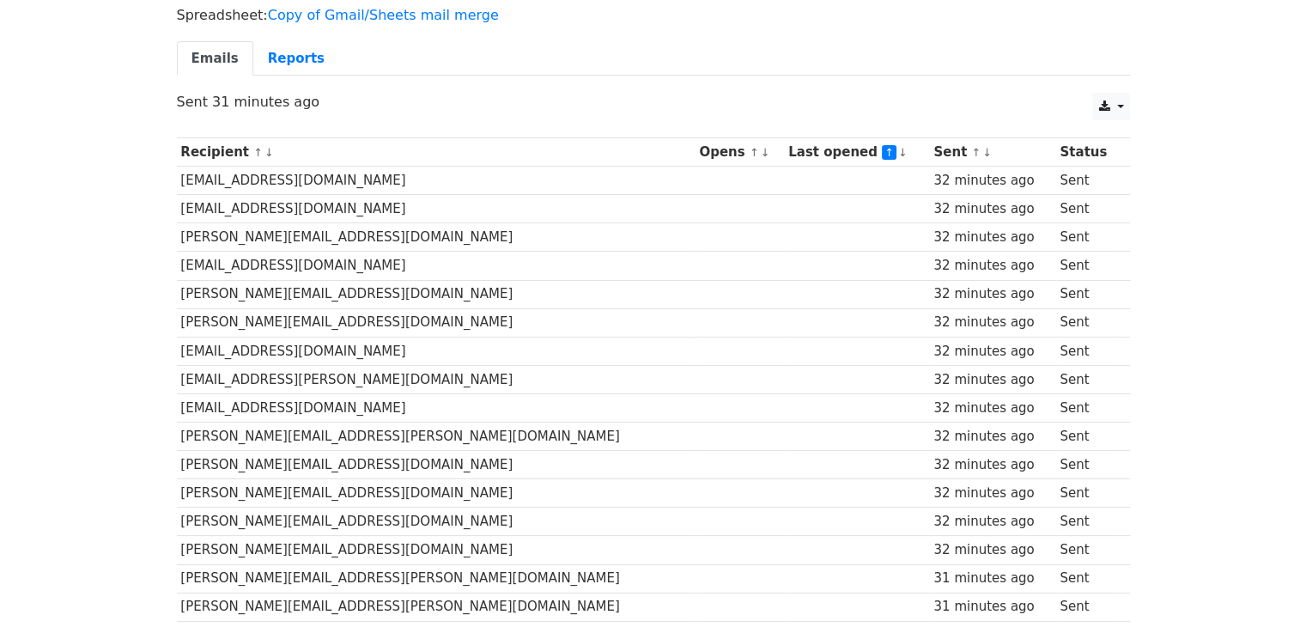
click at [898, 149] on link "↓" at bounding box center [902, 152] width 9 height 13
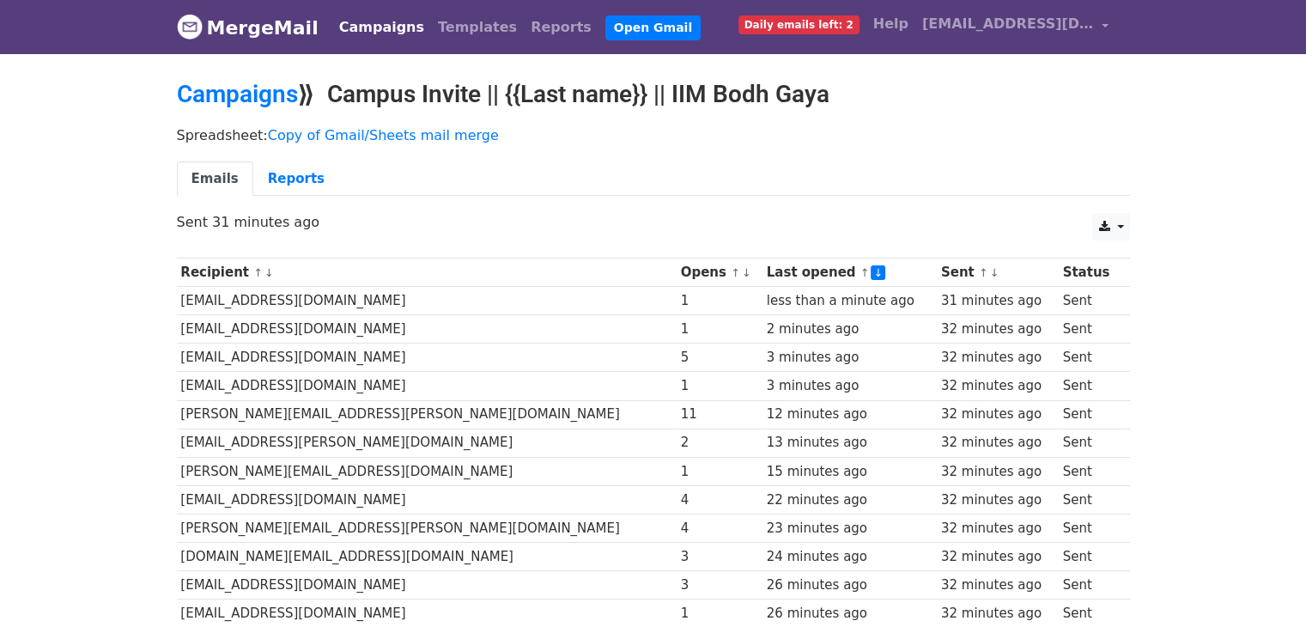
click at [742, 272] on link "↓" at bounding box center [746, 272] width 9 height 13
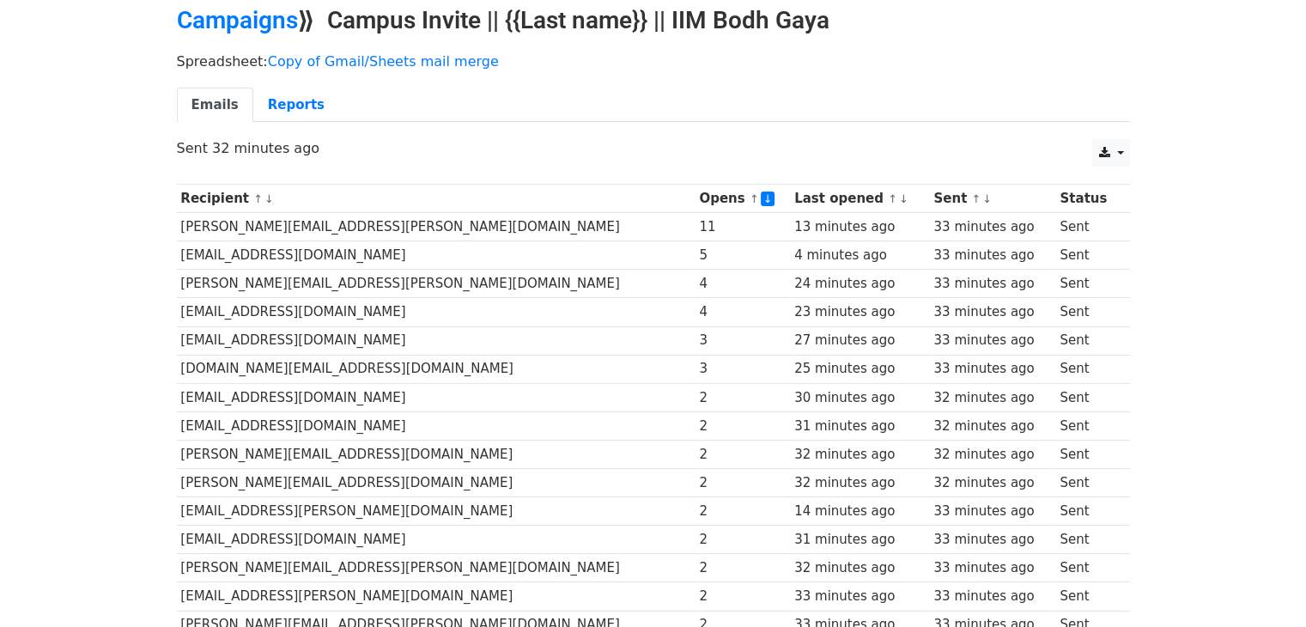
scroll to position [68, 0]
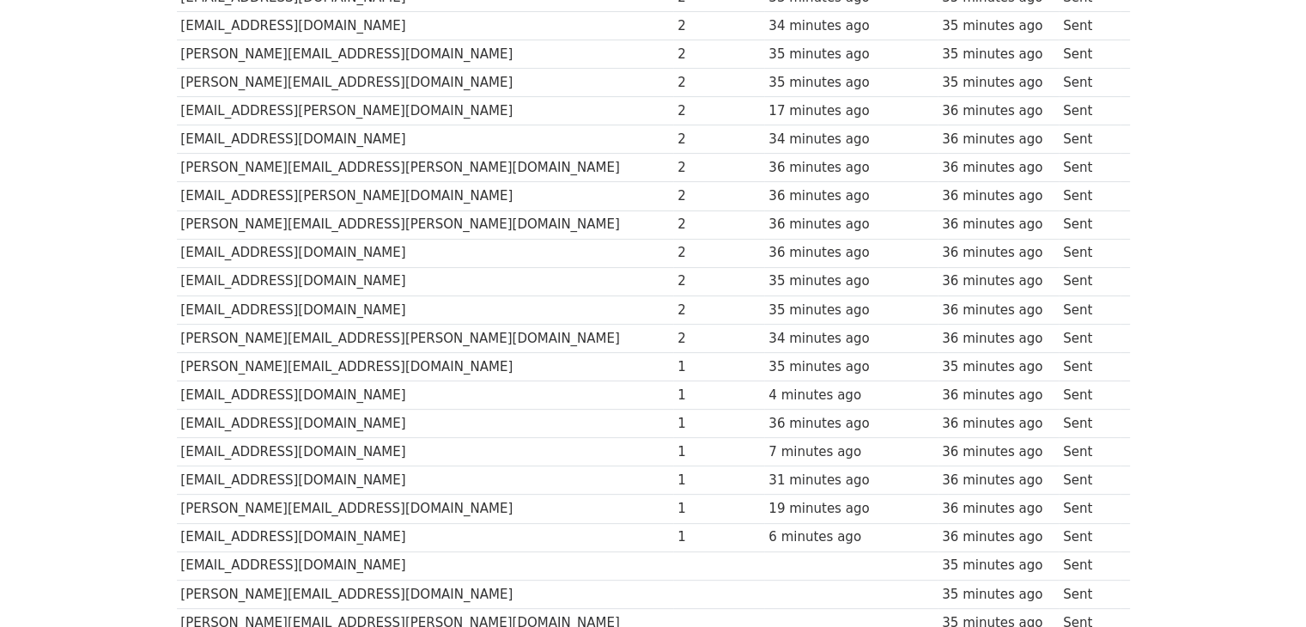
scroll to position [465, 0]
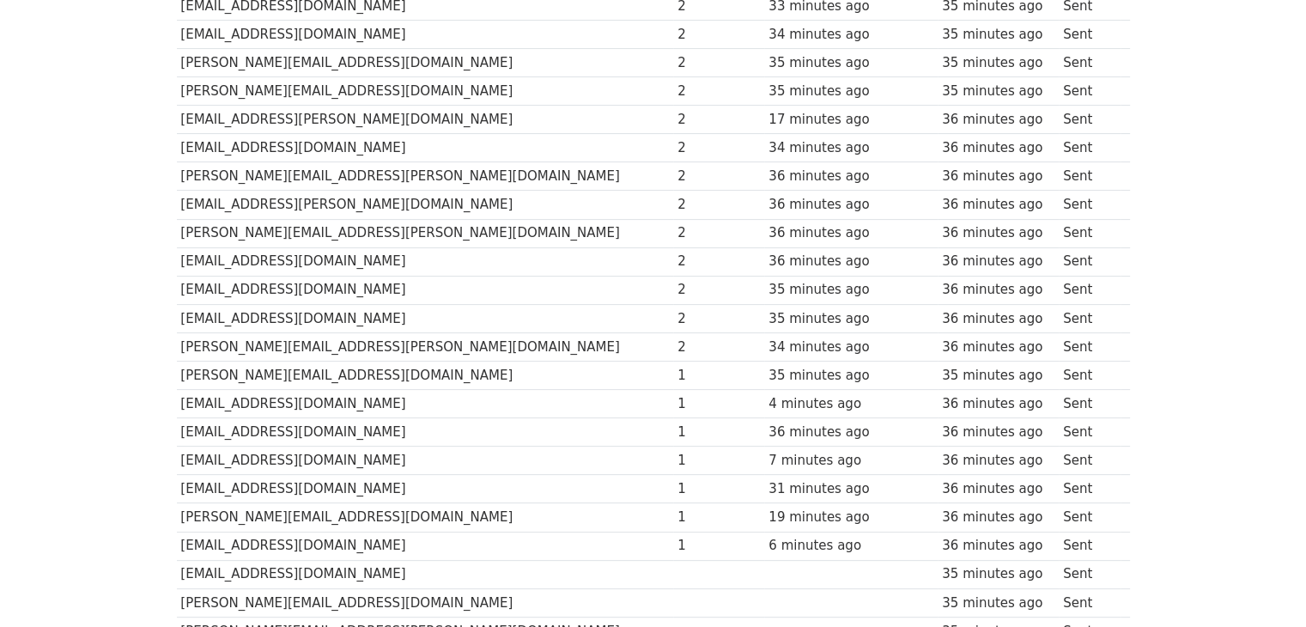
click at [395, 503] on td "[PERSON_NAME][EMAIL_ADDRESS][DOMAIN_NAME]" at bounding box center [425, 517] width 497 height 28
drag, startPoint x: 470, startPoint y: 471, endPoint x: 476, endPoint y: 482, distance: 11.5
click at [476, 482] on td "[EMAIL_ADDRESS][DOMAIN_NAME]" at bounding box center [425, 489] width 497 height 28
drag, startPoint x: 343, startPoint y: 429, endPoint x: 349, endPoint y: 445, distance: 16.3
click at [349, 445] on tbody "Recipient ↑ ↓ Opens ↑ ↓ Last opened ↑ ↓ Sent ↑ ↓ Status tanvi.sondhi@adityabirl…" at bounding box center [653, 488] width 953 height 1391
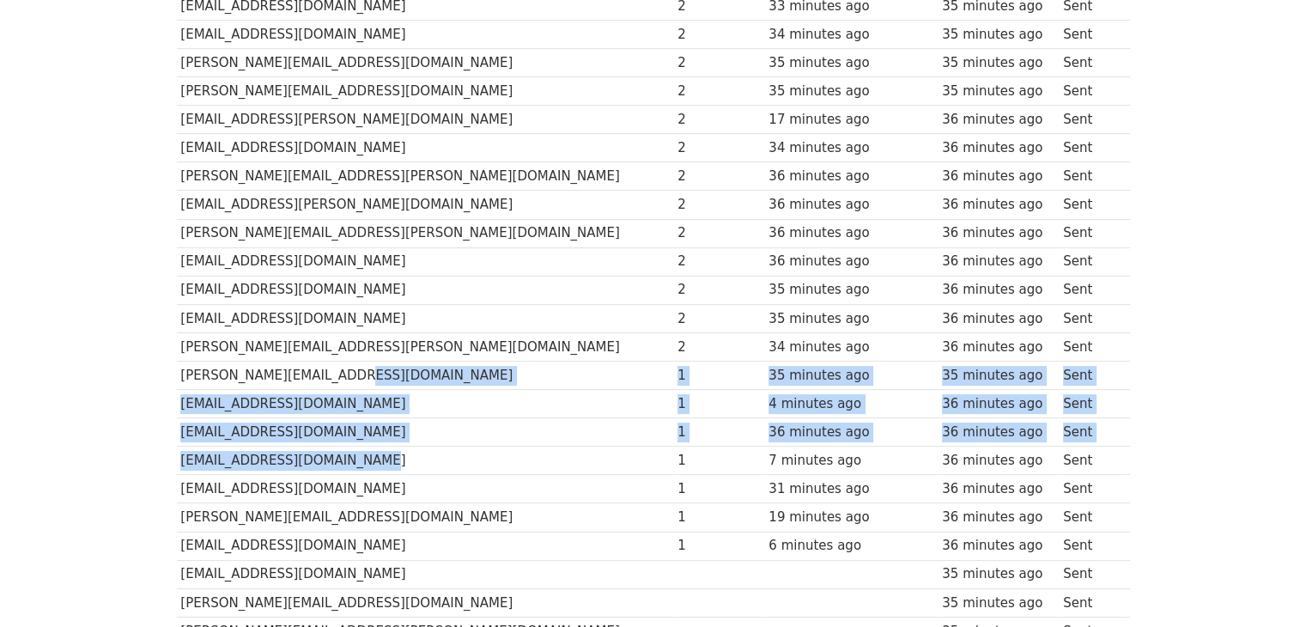
drag, startPoint x: 356, startPoint y: 365, endPoint x: 379, endPoint y: 471, distance: 108.8
click at [379, 471] on tbody "Recipient ↑ ↓ Opens ↑ ↓ Last opened ↑ ↓ Sent ↑ ↓ Status tanvi.sondhi@adityabirl…" at bounding box center [653, 488] width 953 height 1391
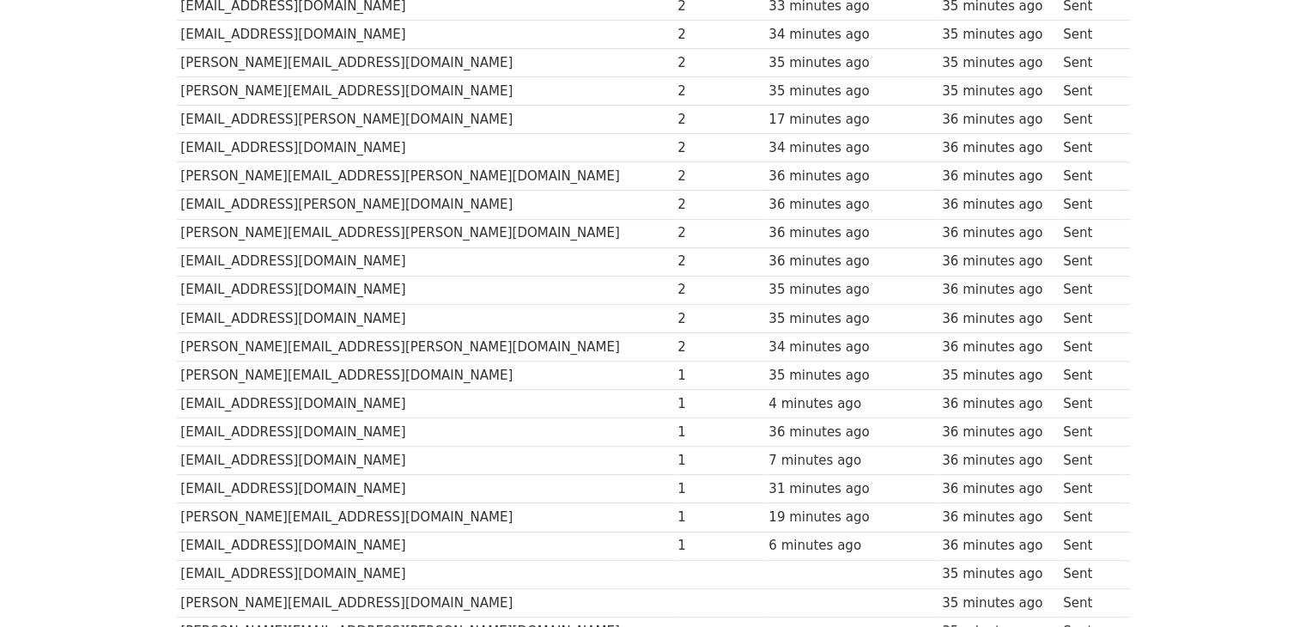
click at [288, 162] on td "[PERSON_NAME][EMAIL_ADDRESS][PERSON_NAME][DOMAIN_NAME]" at bounding box center [425, 176] width 497 height 28
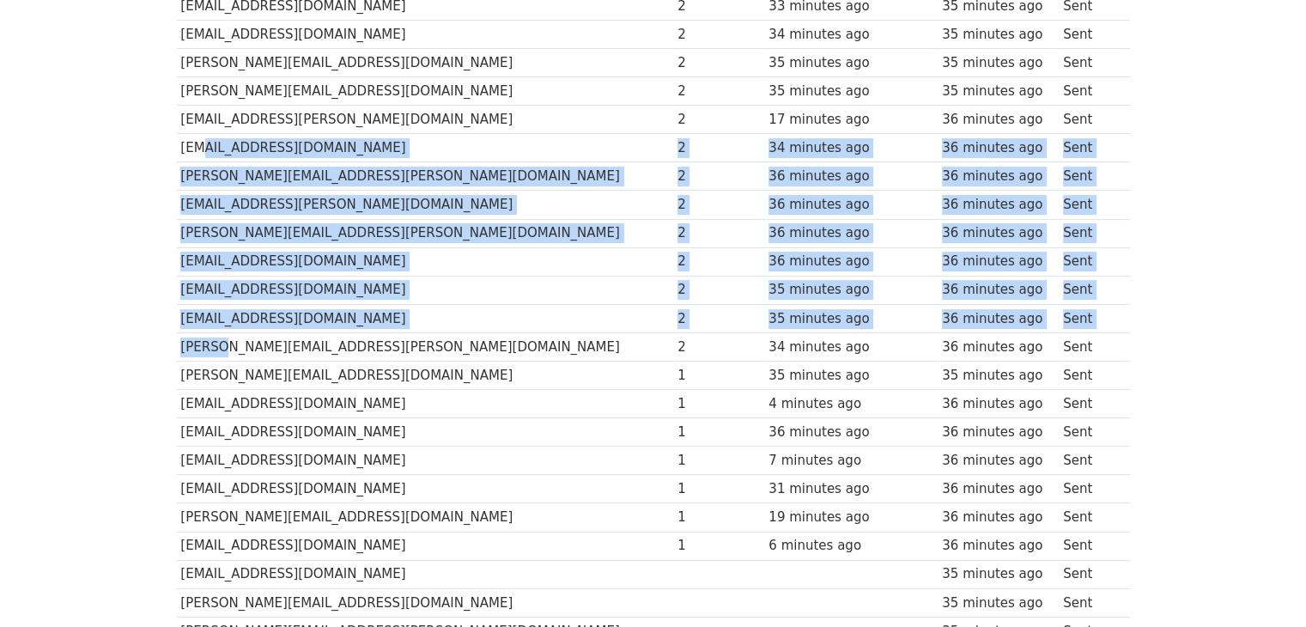
drag, startPoint x: 193, startPoint y: 142, endPoint x: 209, endPoint y: 341, distance: 199.7
click at [209, 341] on tbody "Recipient ↑ ↓ Opens ↑ ↓ Last opened ↑ ↓ Sent ↑ ↓ Status tanvi.sondhi@adityabirl…" at bounding box center [653, 488] width 953 height 1391
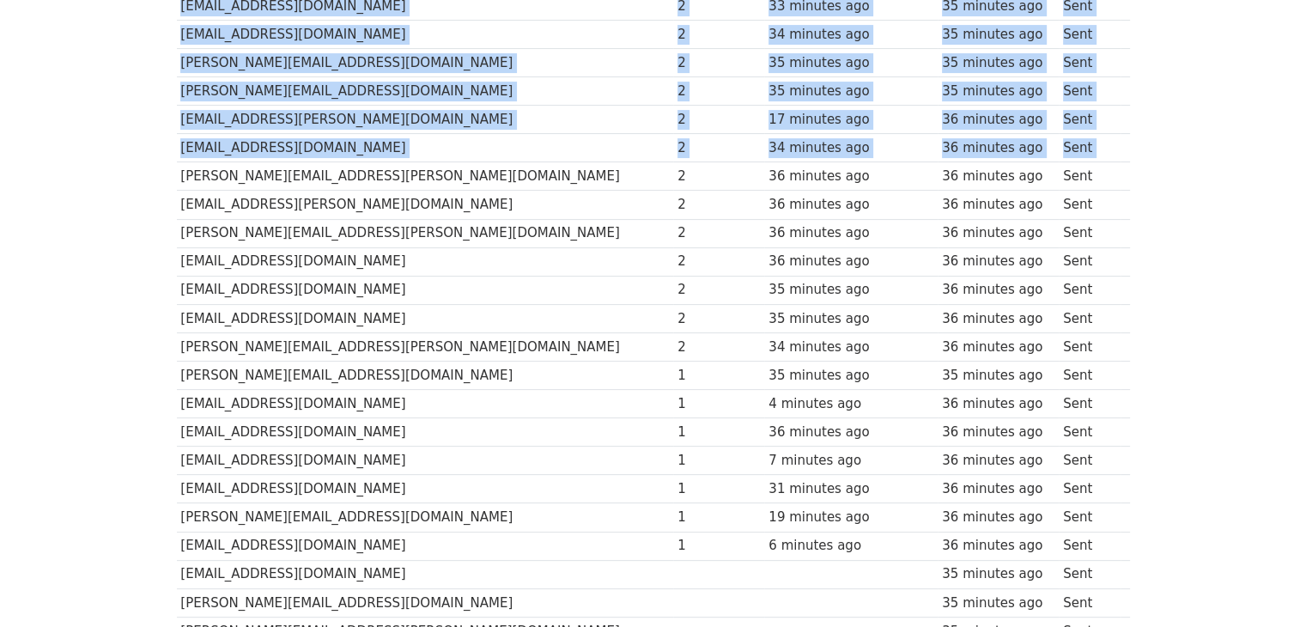
drag, startPoint x: 137, startPoint y: 173, endPoint x: 181, endPoint y: 155, distance: 47.0
click at [181, 155] on body "MergeMail Campaigns Templates Reports Open Gmail Daily emails left: 2 Help mand…" at bounding box center [653, 401] width 1306 height 1732
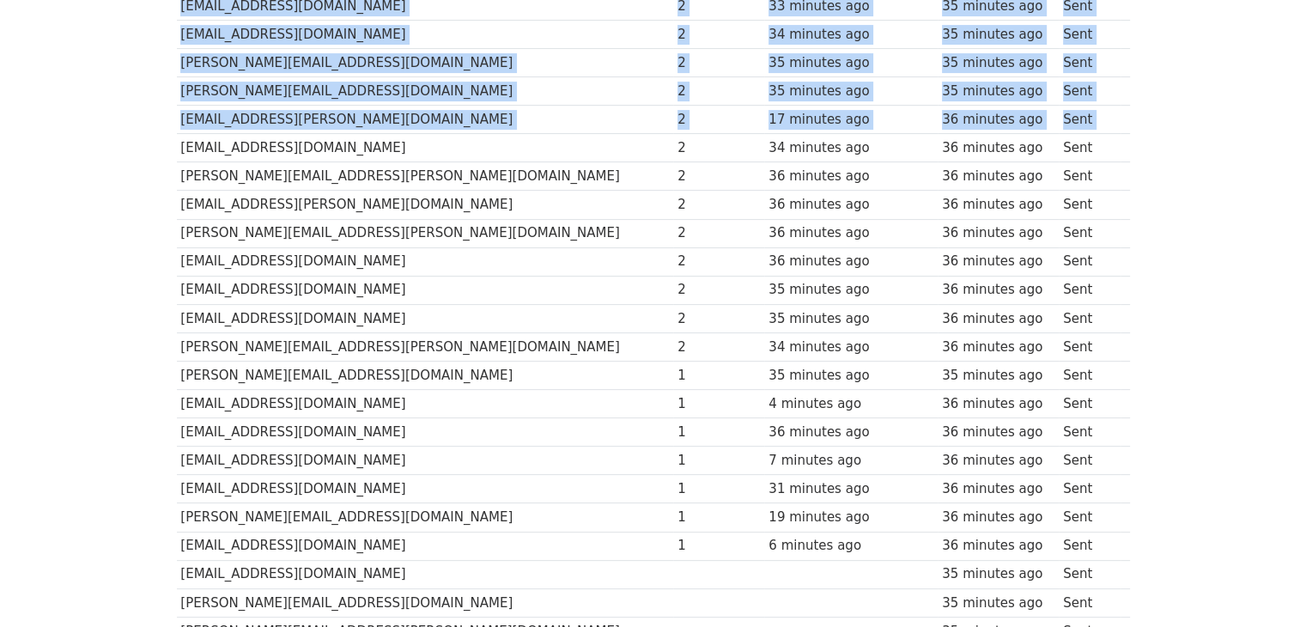
click at [172, 139] on div "Recipient ↑ ↓ Opens ↑ ↓ Last opened ↑ ↓ Sent ↑ ↓ Status tanvi.sondhi@adityabirl…" at bounding box center [653, 491] width 979 height 1415
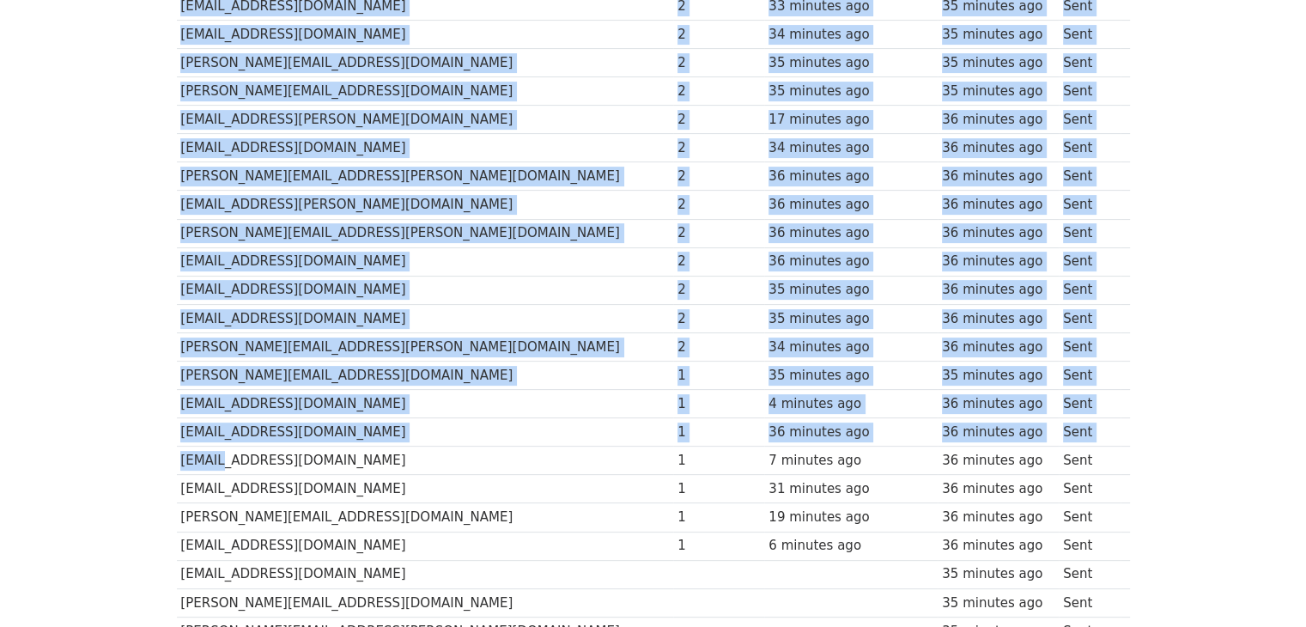
drag, startPoint x: 142, startPoint y: 142, endPoint x: 211, endPoint y: 445, distance: 310.7
click at [211, 445] on body "MergeMail Campaigns Templates Reports Open Gmail Daily emails left: 2 Help mand…" at bounding box center [653, 401] width 1306 height 1732
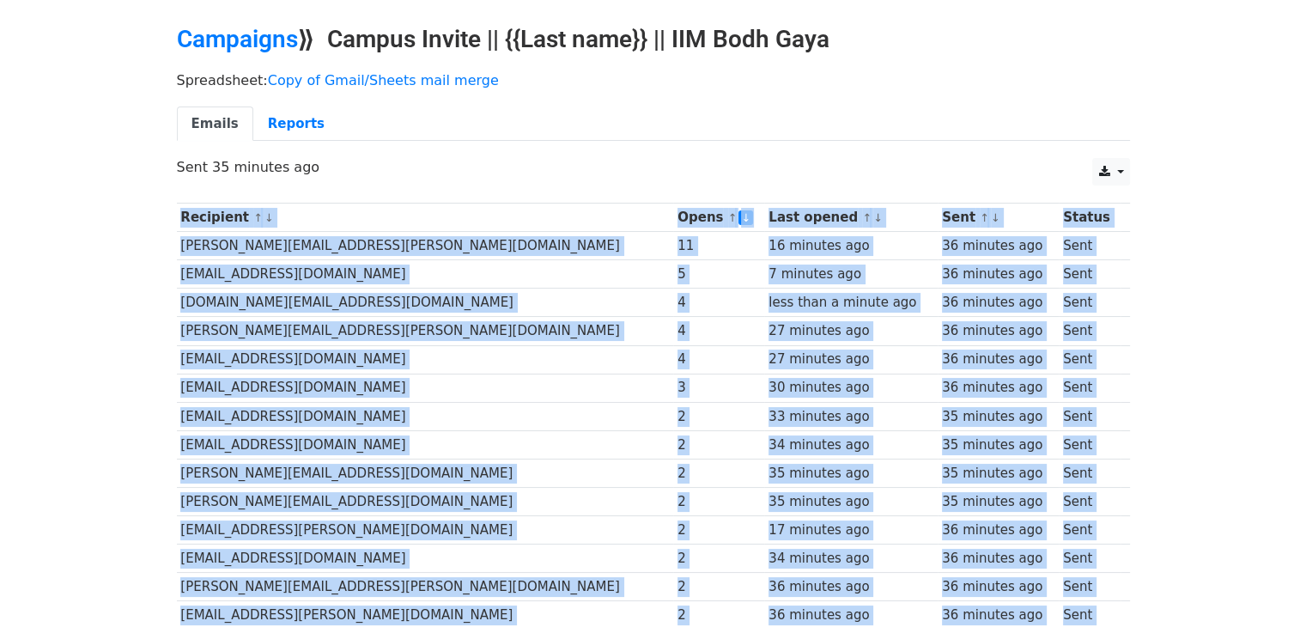
scroll to position [54, 0]
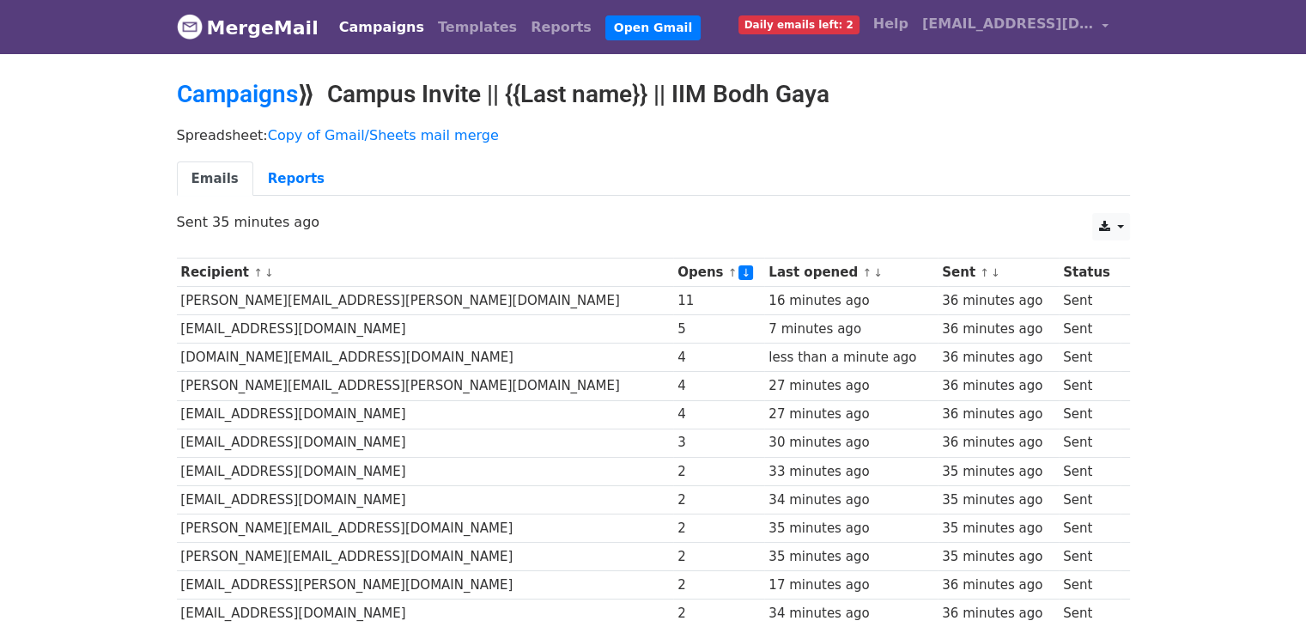
scroll to position [27, 0]
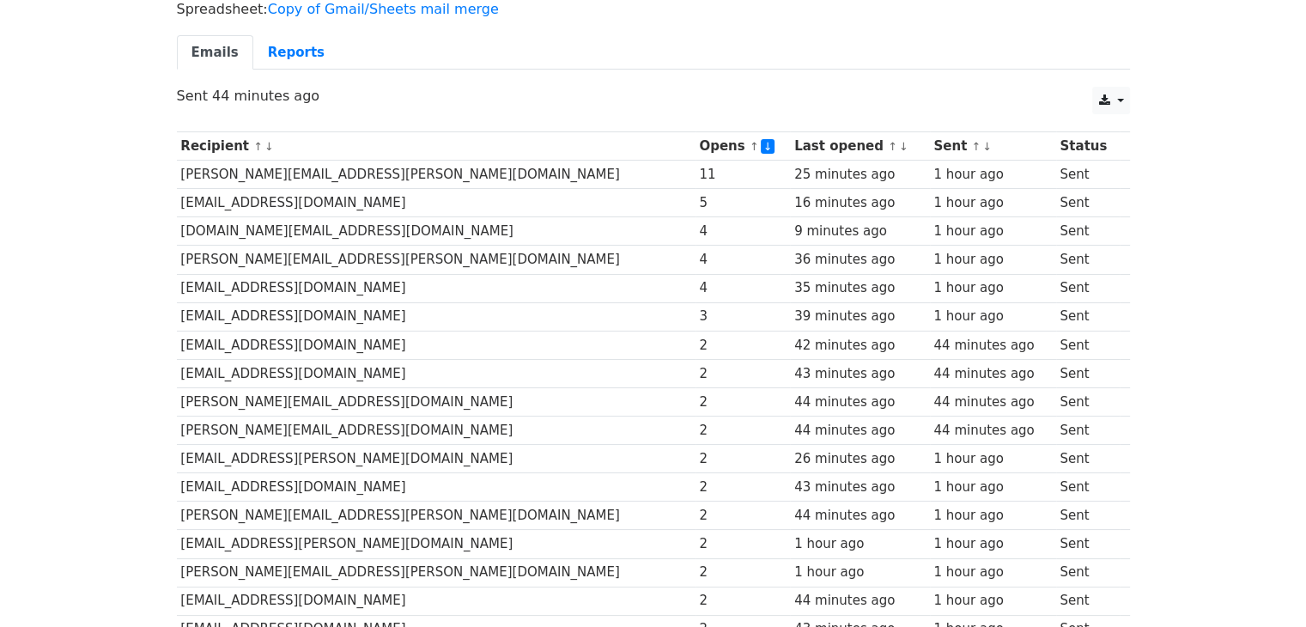
scroll to position [125, 0]
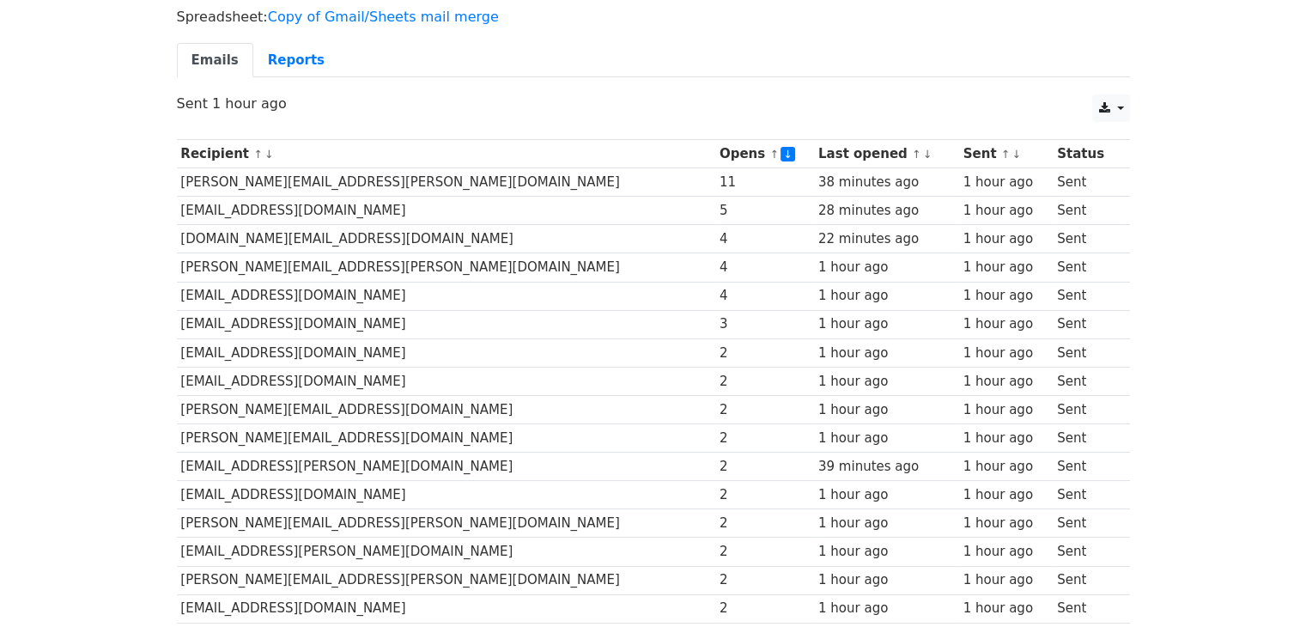
scroll to position [117, 0]
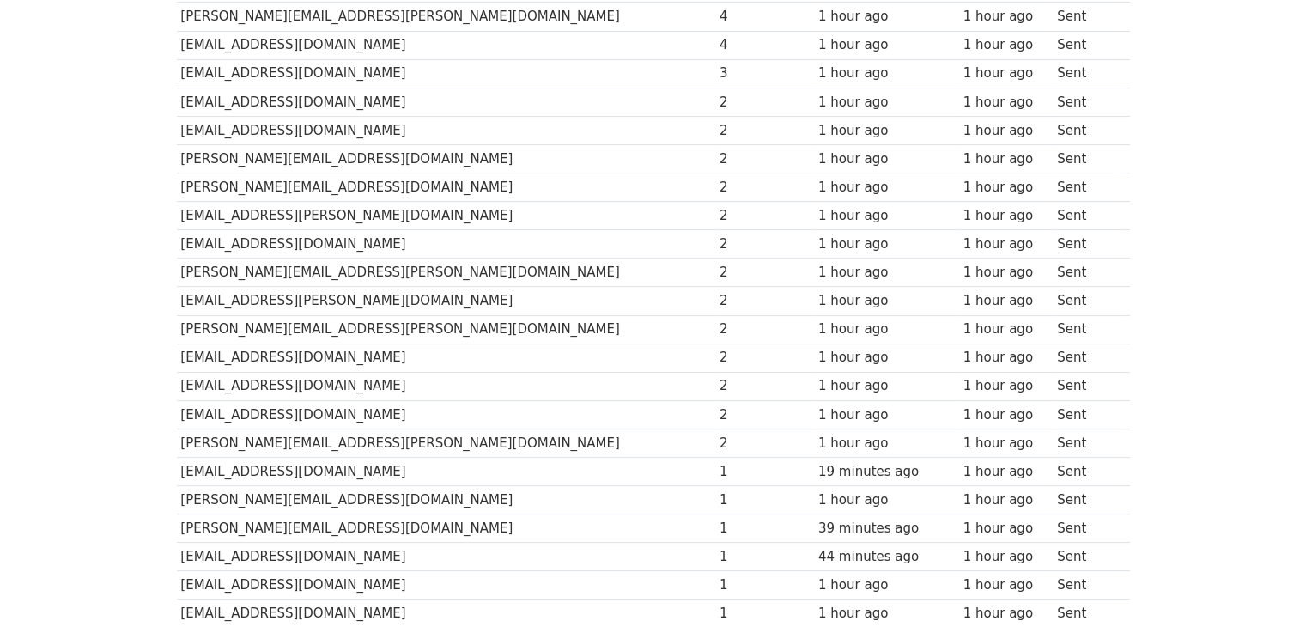
scroll to position [367, 0]
